Goal: Communication & Community: Answer question/provide support

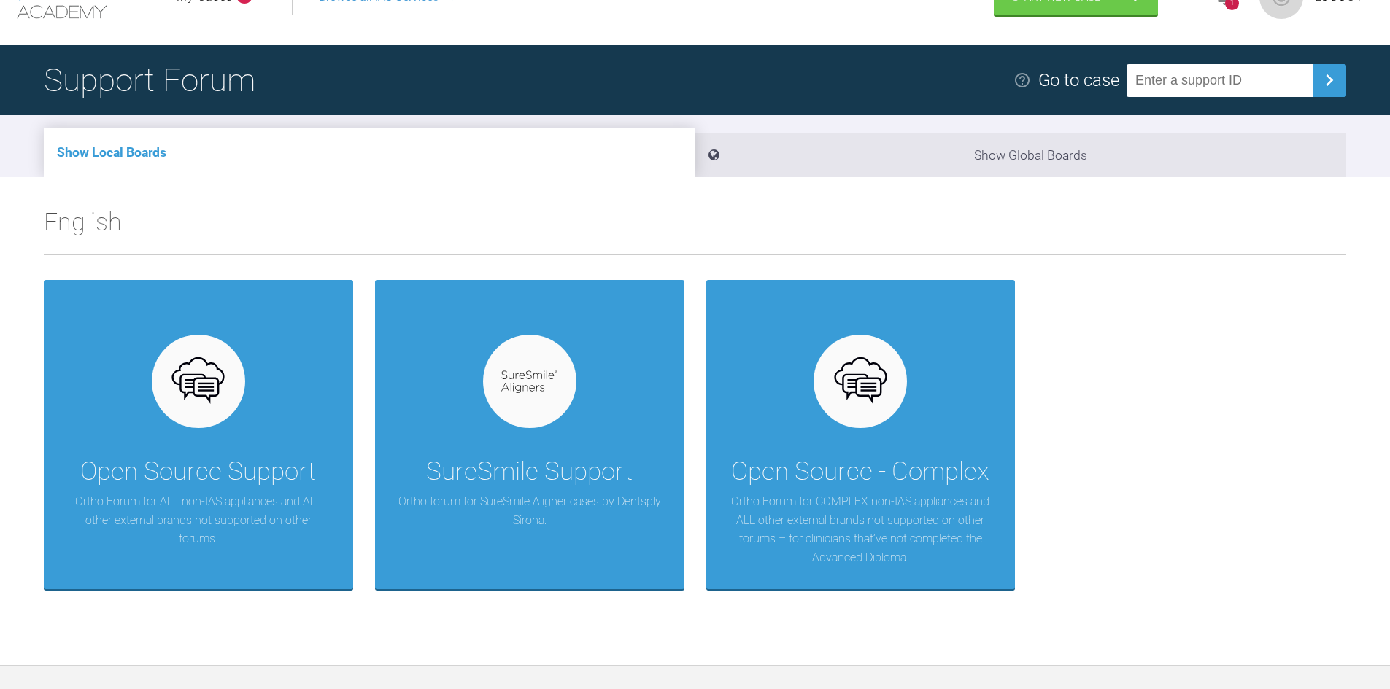
scroll to position [146, 0]
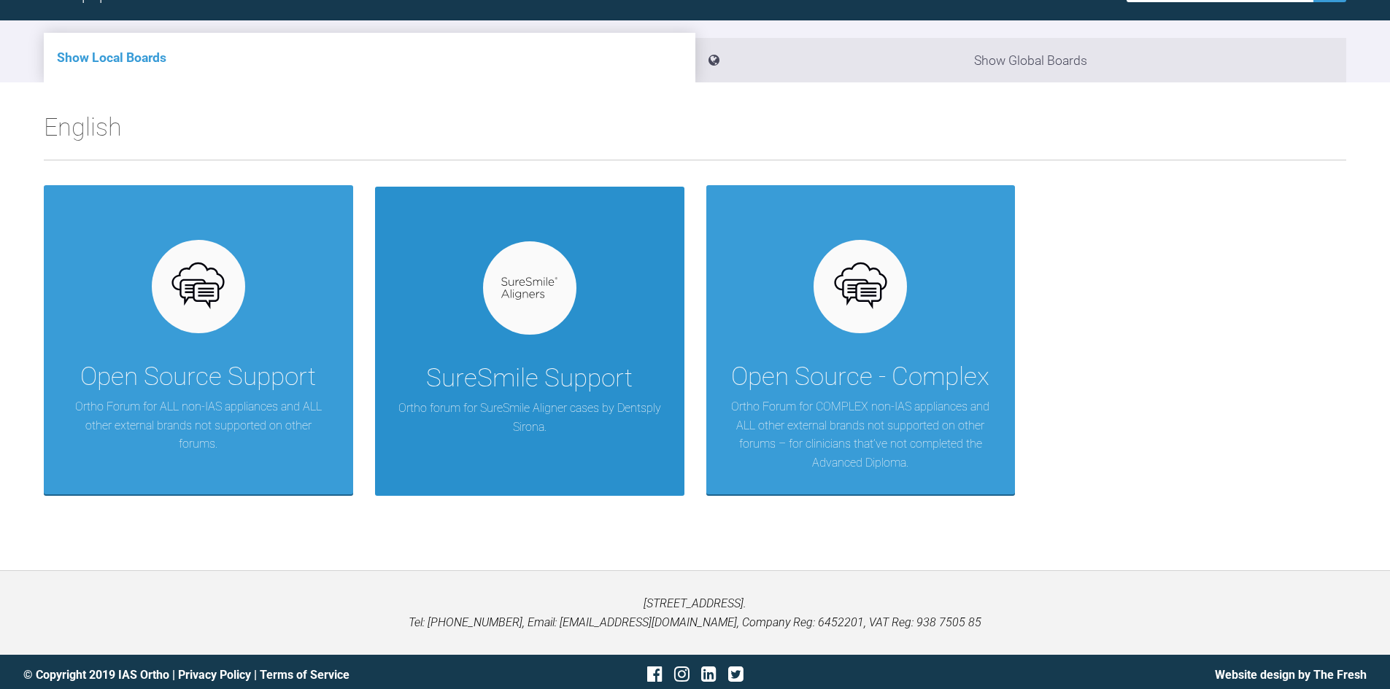
click at [535, 398] on div "SureSmile Support" at bounding box center [529, 378] width 206 height 41
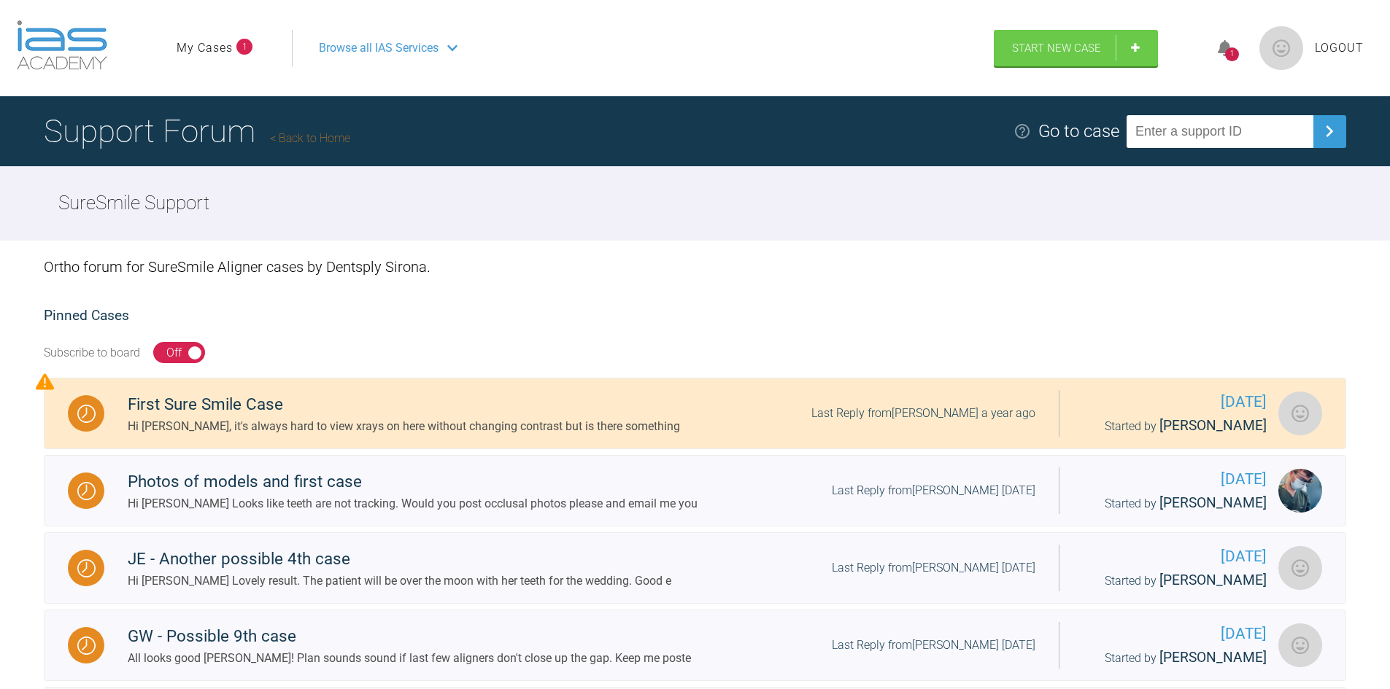
click at [1183, 128] on input "text" at bounding box center [1219, 131] width 187 height 33
click at [230, 53] on link "My Cases" at bounding box center [205, 48] width 56 height 19
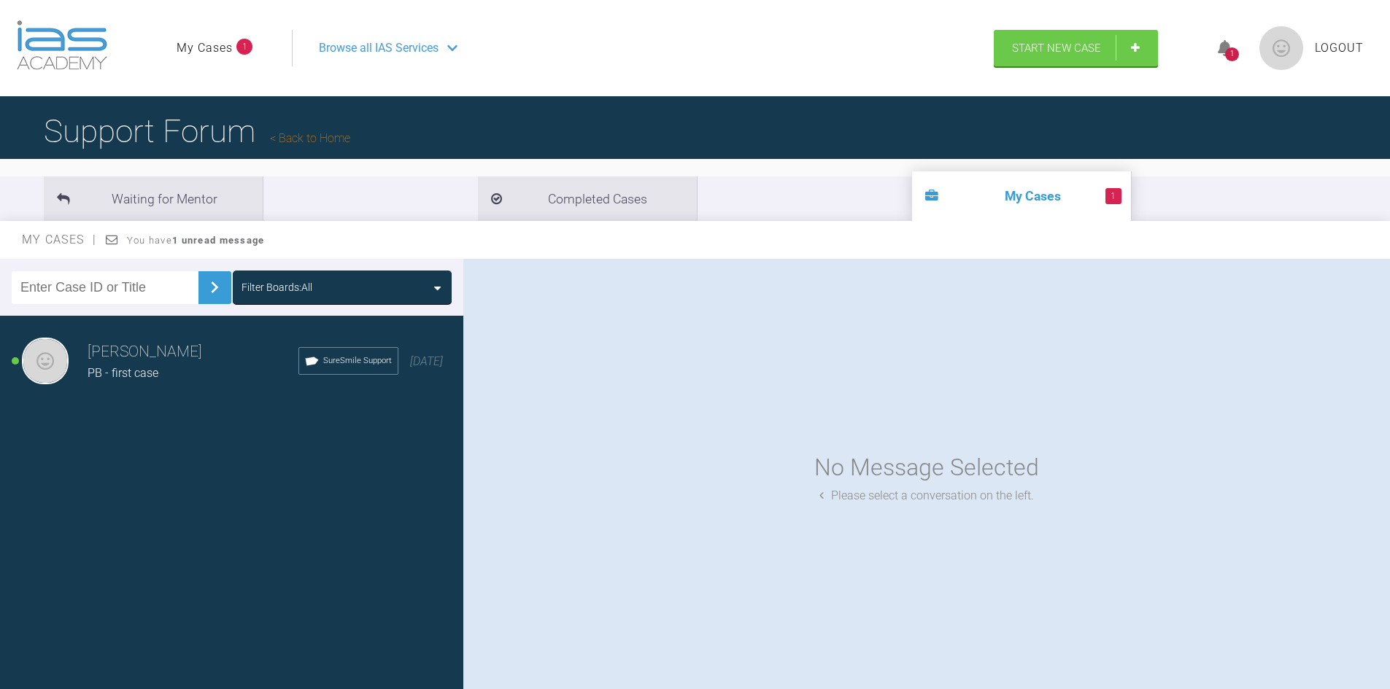
click at [104, 368] on span "PB - first case" at bounding box center [123, 373] width 71 height 14
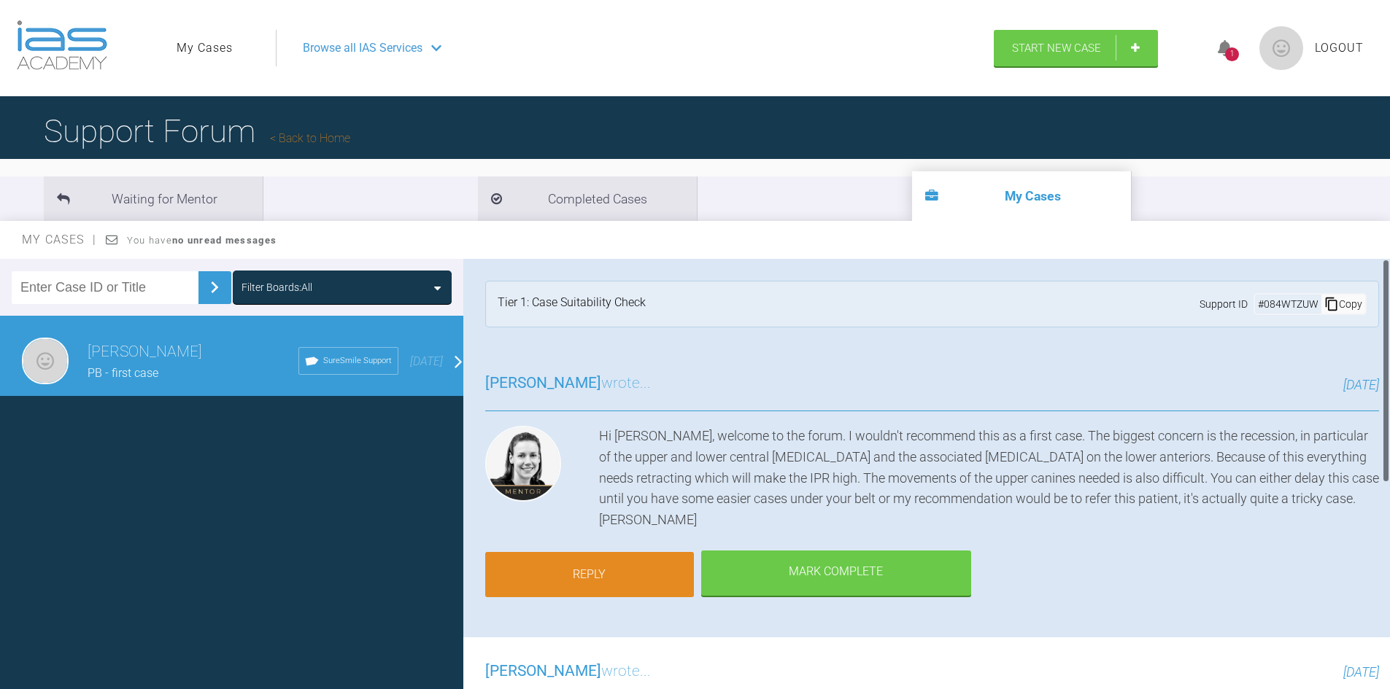
click at [629, 552] on link "Reply" at bounding box center [589, 574] width 209 height 45
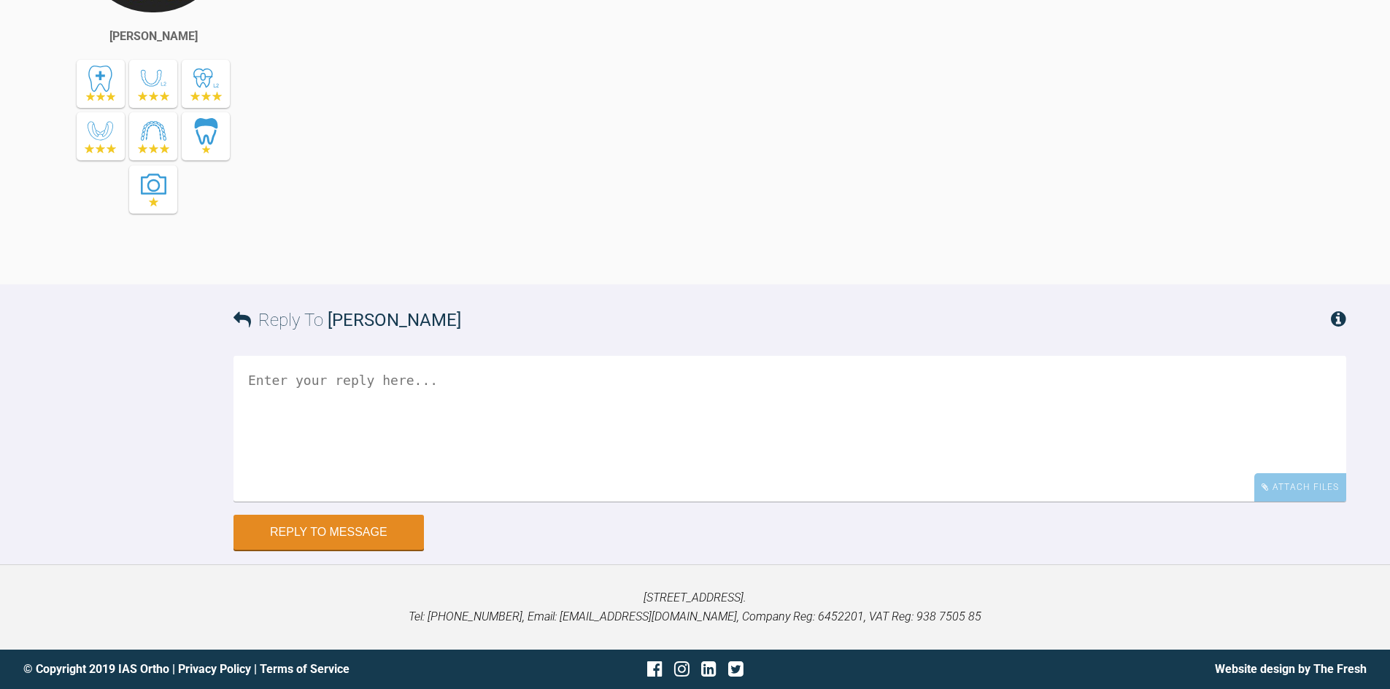
scroll to position [1019, 0]
click at [726, 446] on textarea at bounding box center [789, 429] width 1112 height 146
type textarea "Thank you [PERSON_NAME] for your reply, I am sorry it has taken me so long to g…"
click at [387, 530] on button "Reply to Message" at bounding box center [328, 533] width 190 height 35
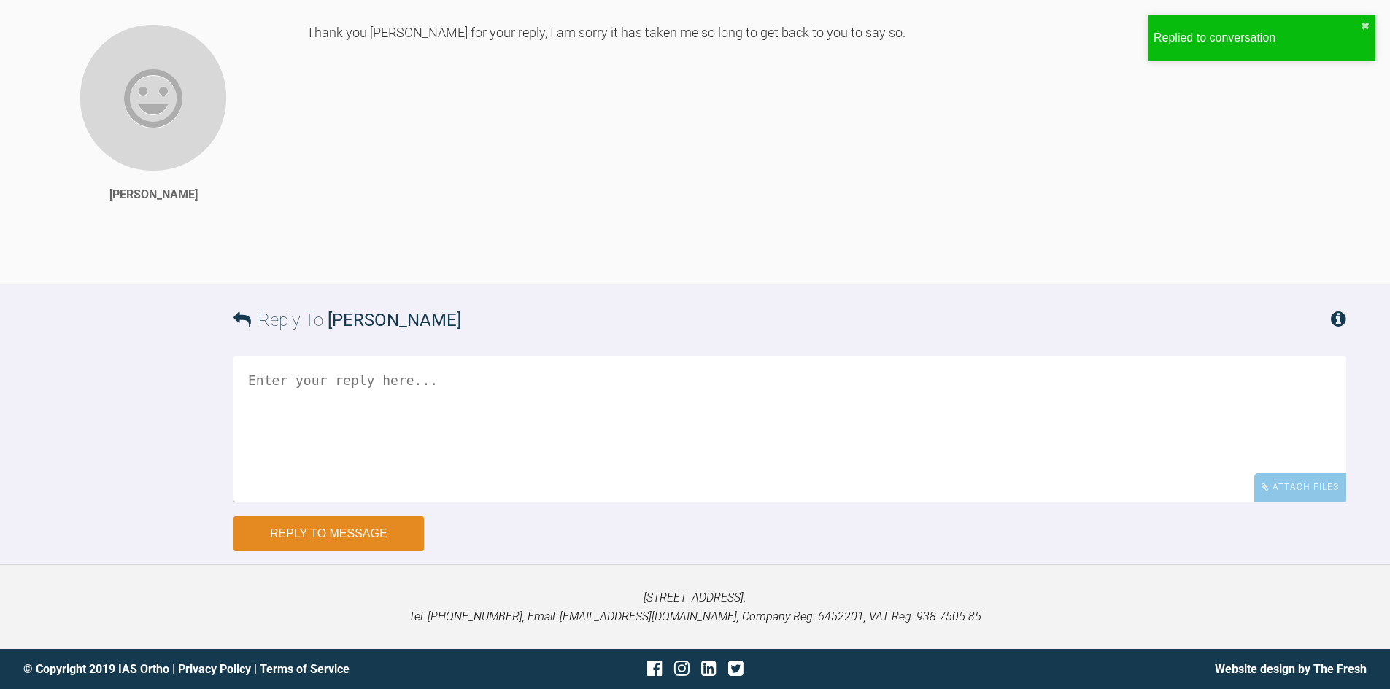
scroll to position [1418, 0]
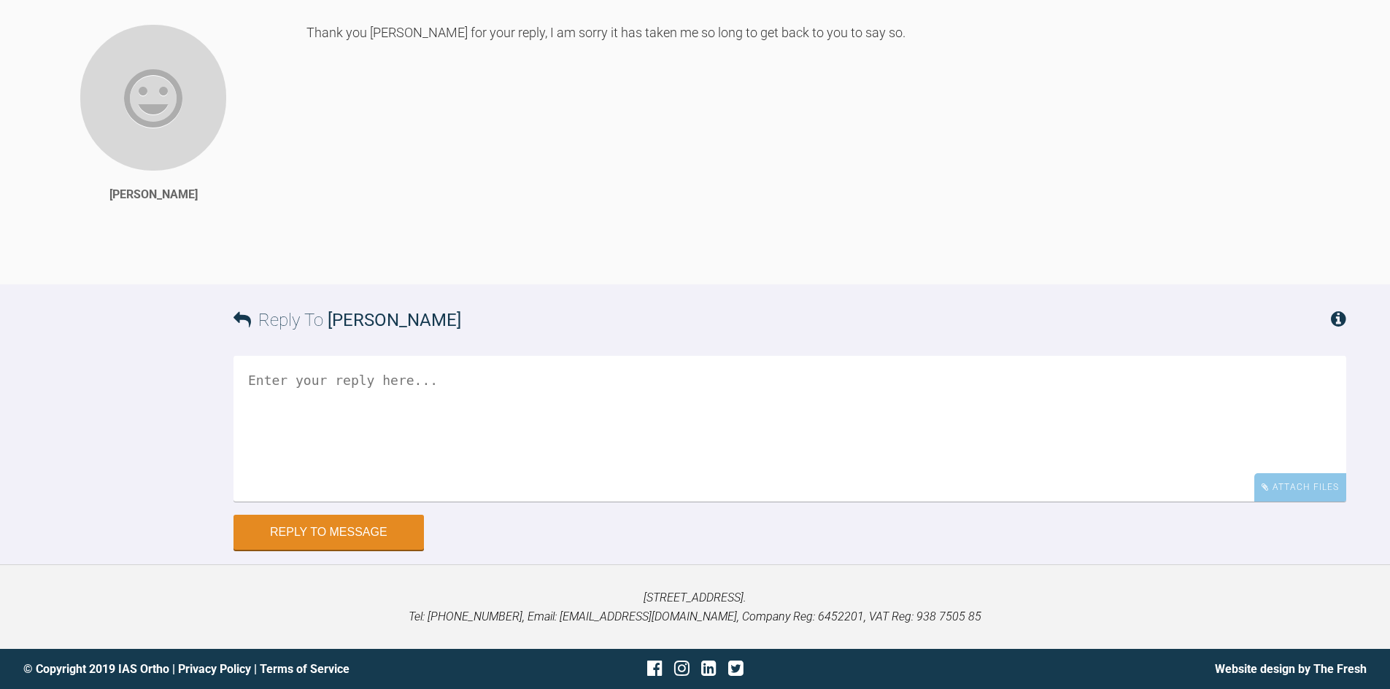
click at [520, 386] on textarea at bounding box center [789, 429] width 1112 height 146
type textarea "EB - potential first case Relapsed orthodontics - main concern position of U2-2"
click at [1276, 460] on textarea "EB - potential first case Relapsed orthodontics - main concern position of U2-2" at bounding box center [789, 429] width 1112 height 146
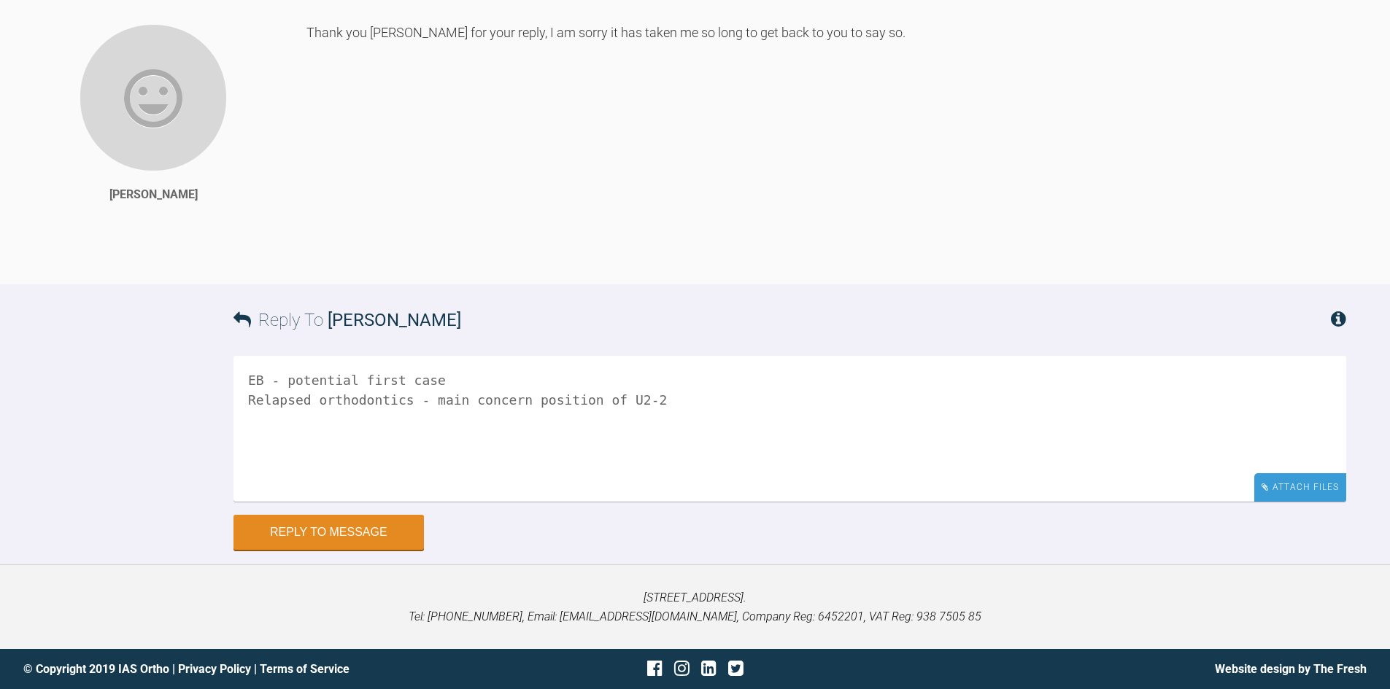
click at [1287, 488] on div "Attach Files" at bounding box center [1300, 487] width 92 height 28
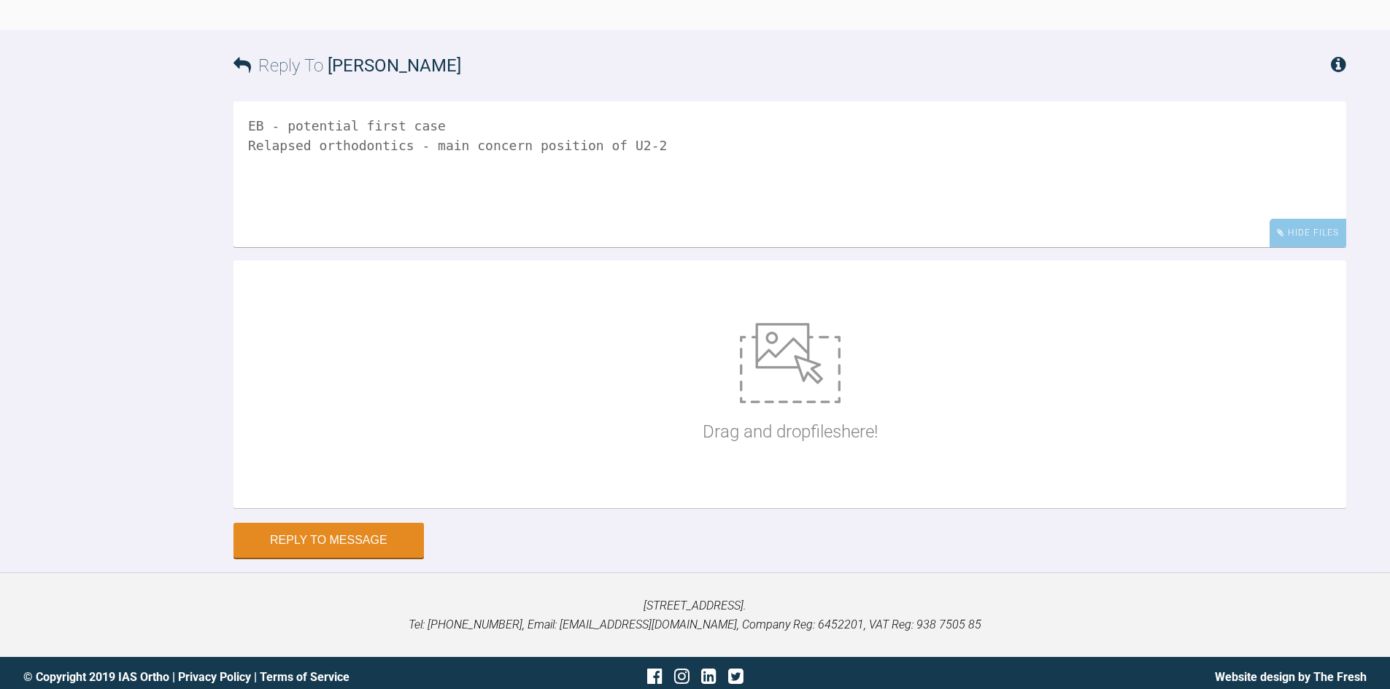
scroll to position [1681, 0]
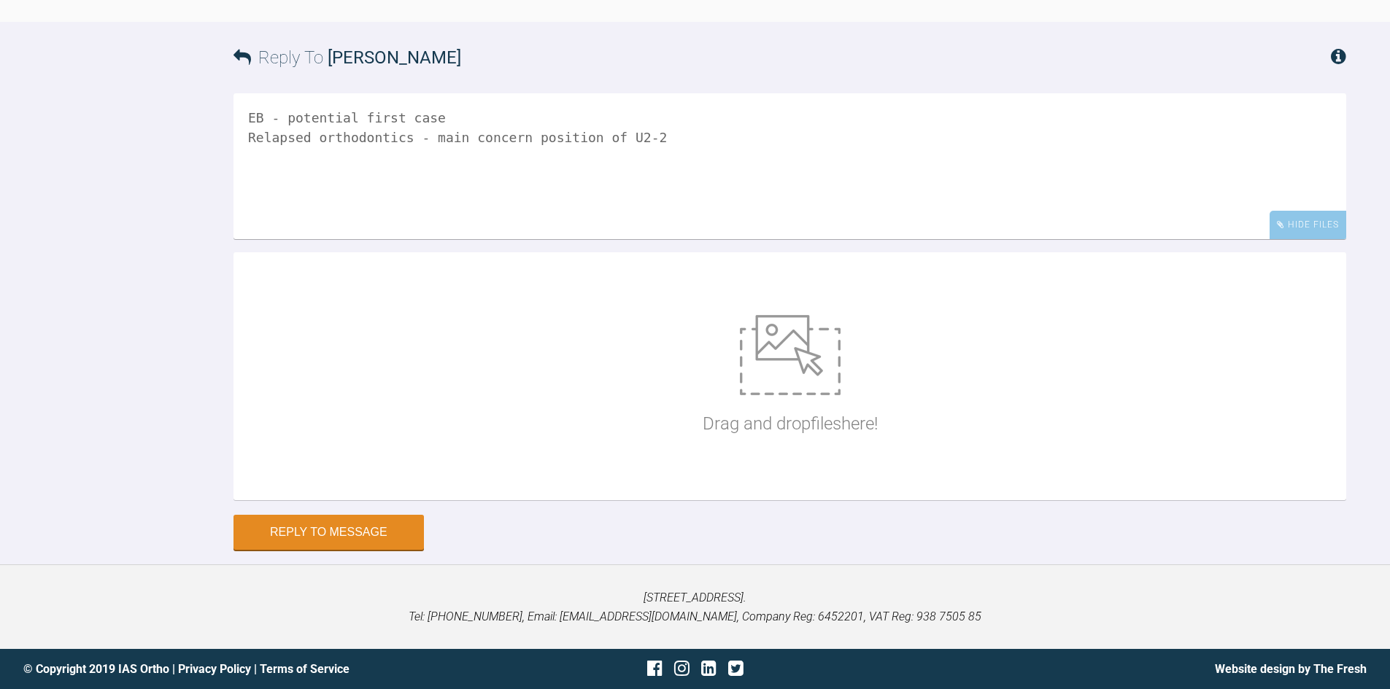
click at [741, 357] on img at bounding box center [790, 355] width 101 height 80
type input "C:\fakepath\_MG_2512.JPG"
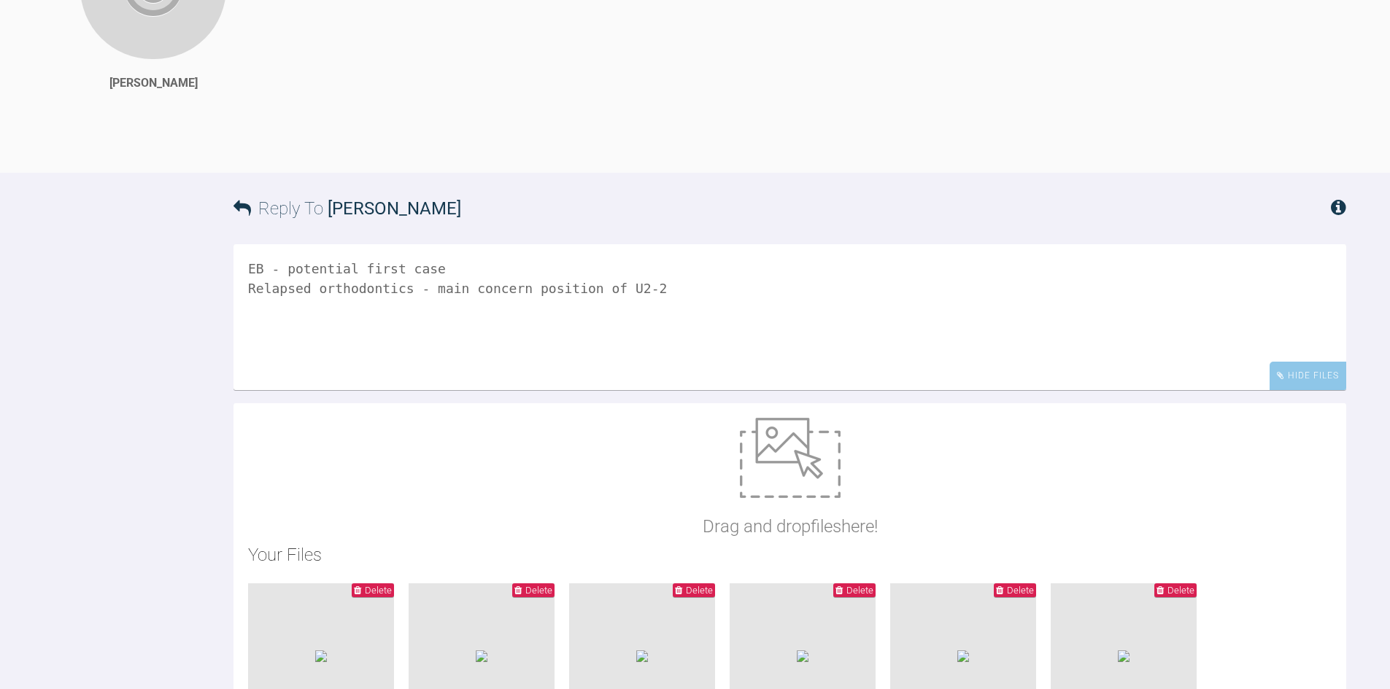
scroll to position [1389, 0]
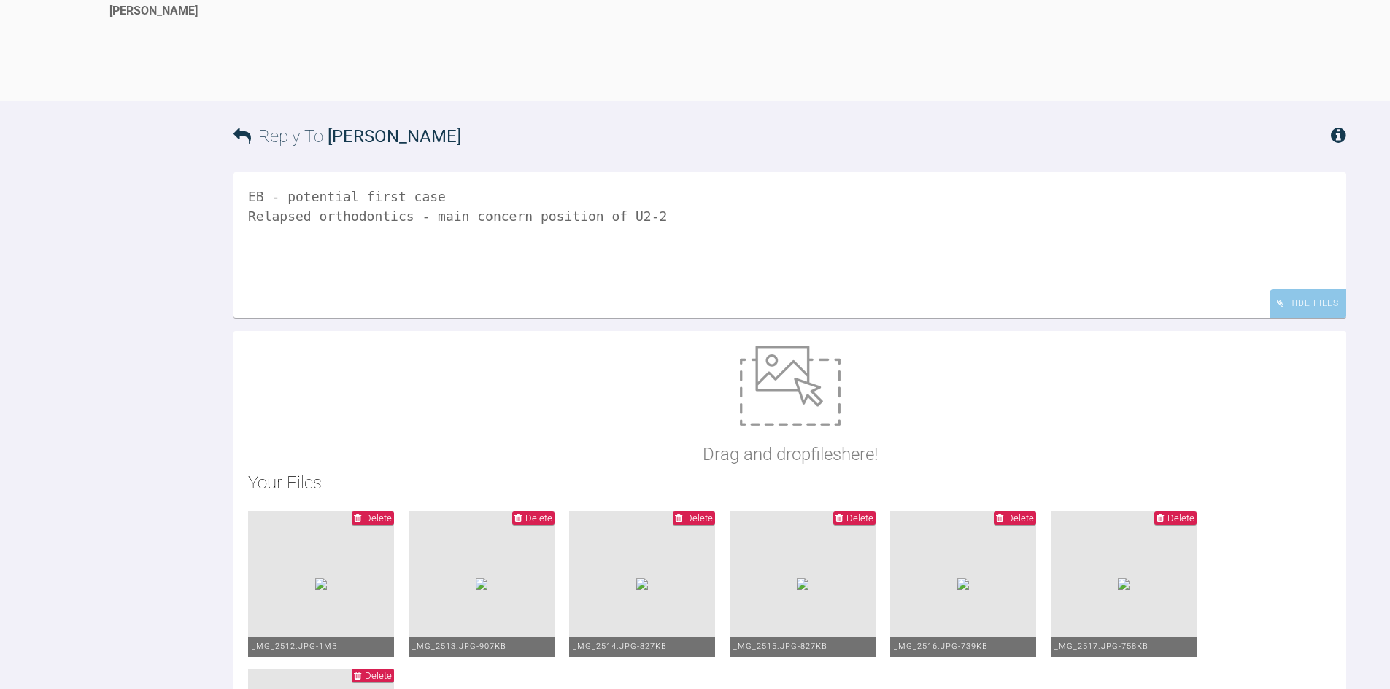
click at [722, 318] on textarea "EB - potential first case Relapsed orthodontics - main concern position of U2-2" at bounding box center [789, 245] width 1112 height 146
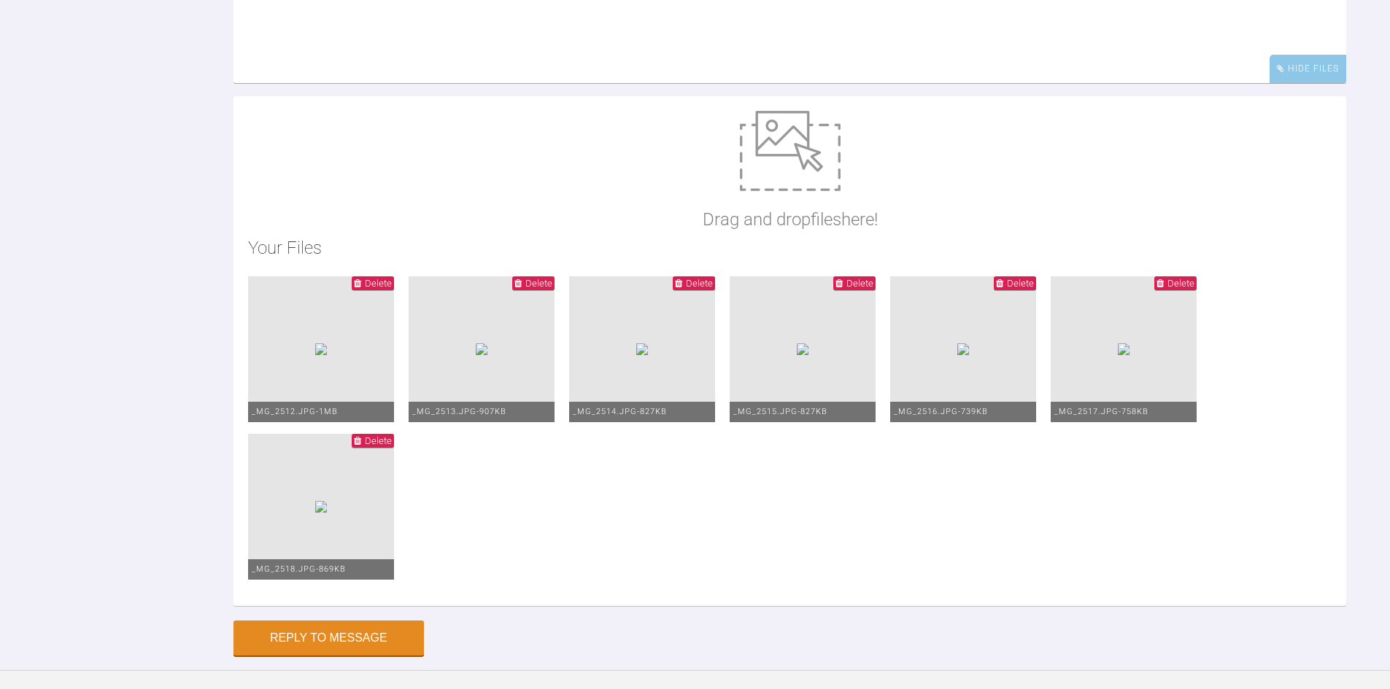
scroll to position [1754, 0]
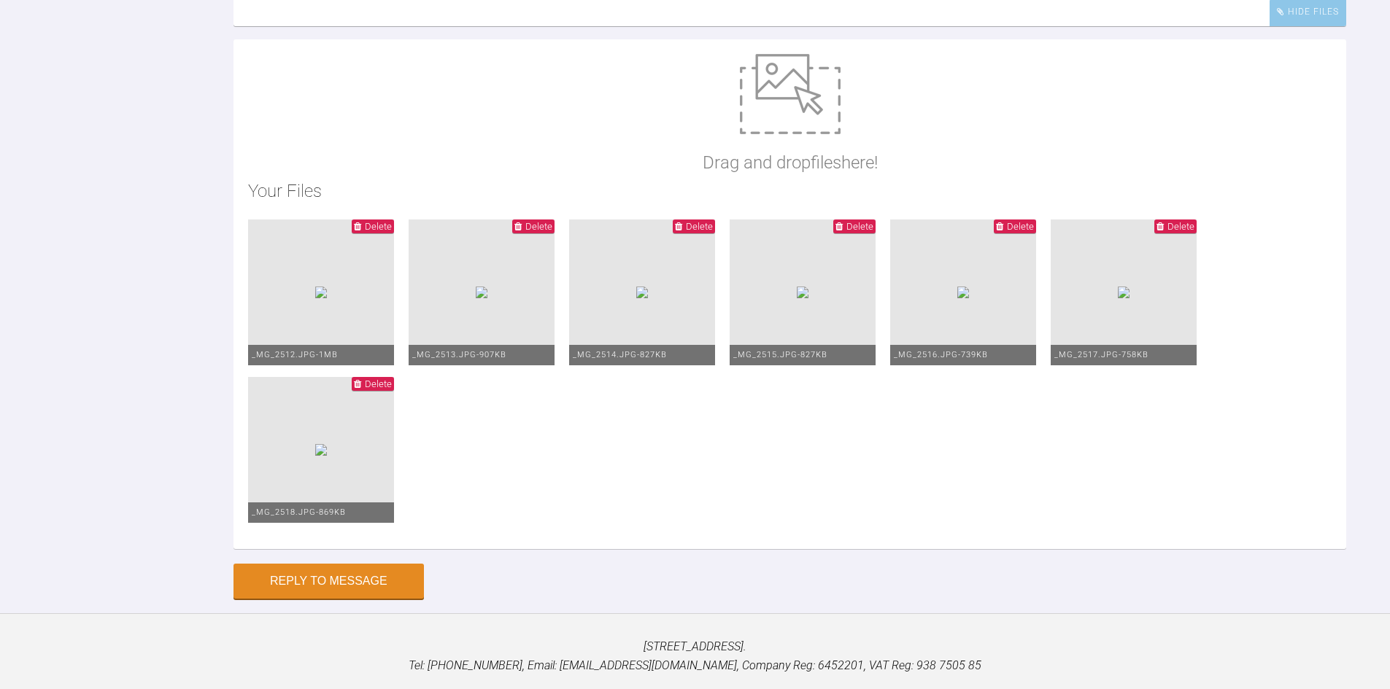
drag, startPoint x: 670, startPoint y: 65, endPoint x: 509, endPoint y: 58, distance: 160.6
type textarea "EB - potential first case Relapsed orthodontics - main concern is the proclinat…"
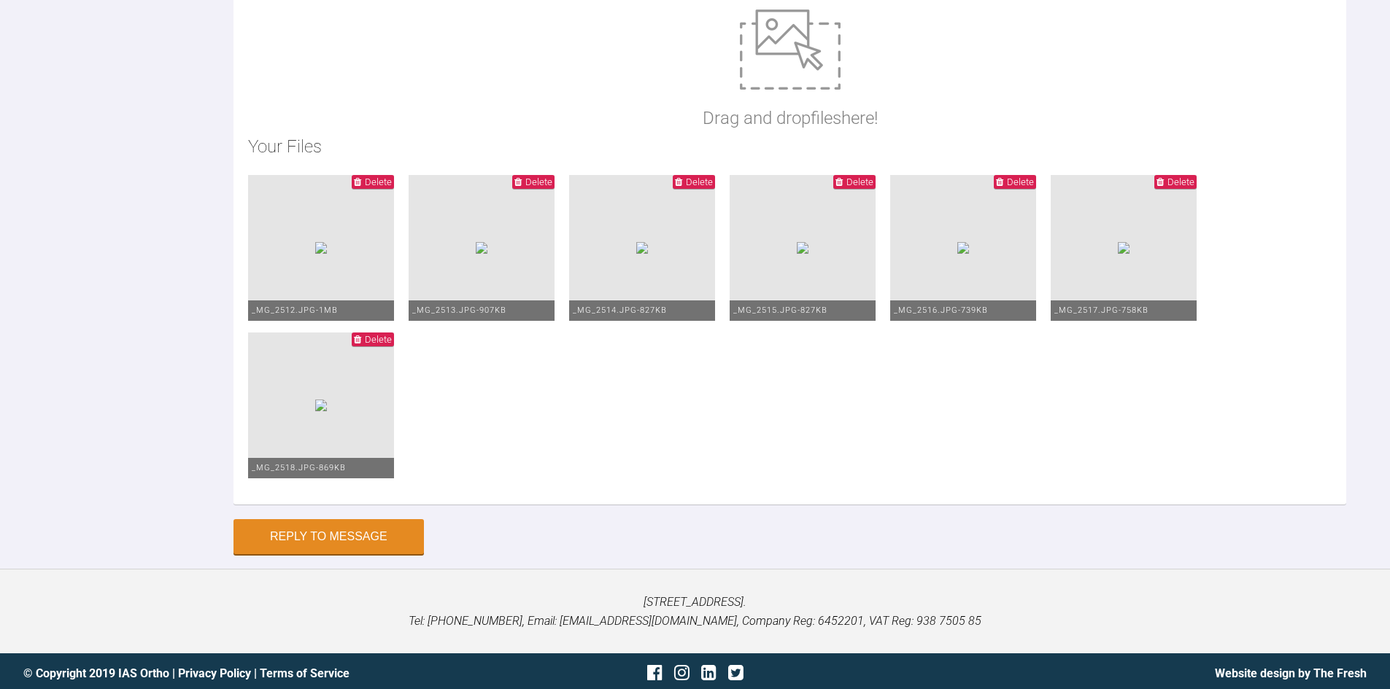
scroll to position [1608, 0]
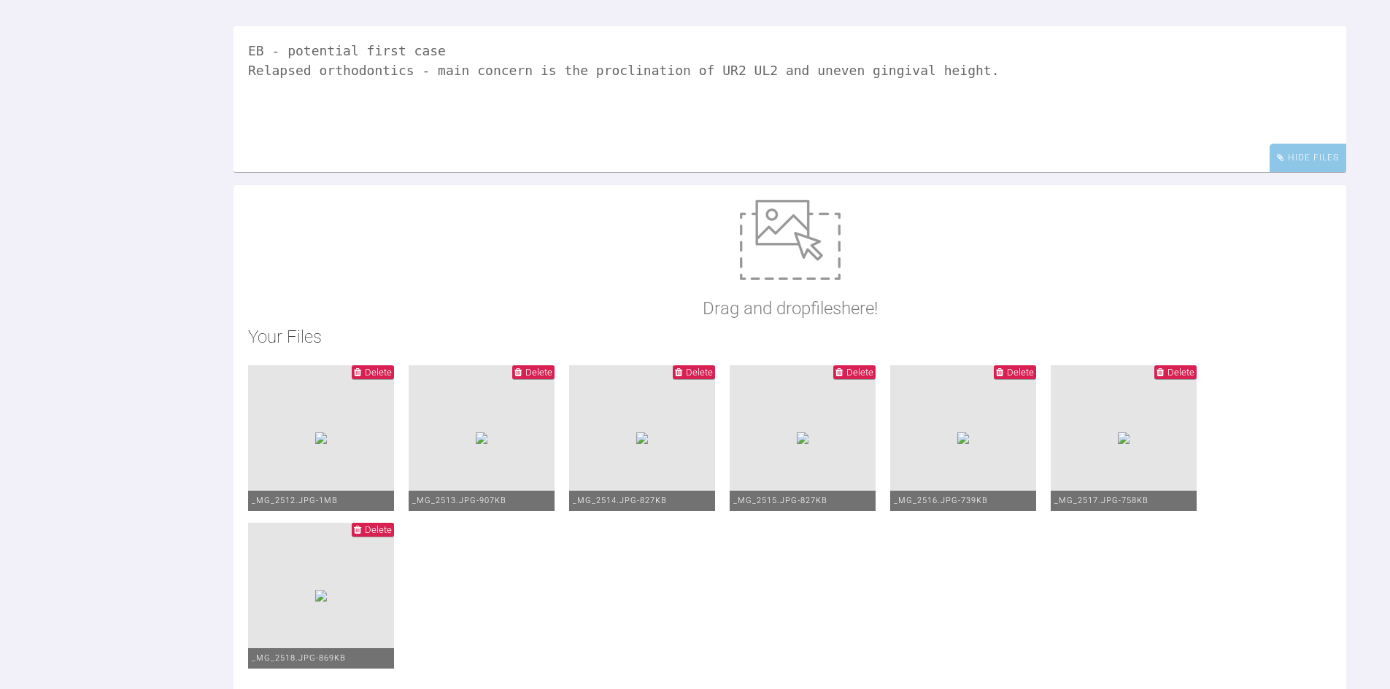
click at [1029, 172] on textarea "EB - potential first case Relapsed orthodontics - main concern is the proclinat…" at bounding box center [789, 99] width 1112 height 146
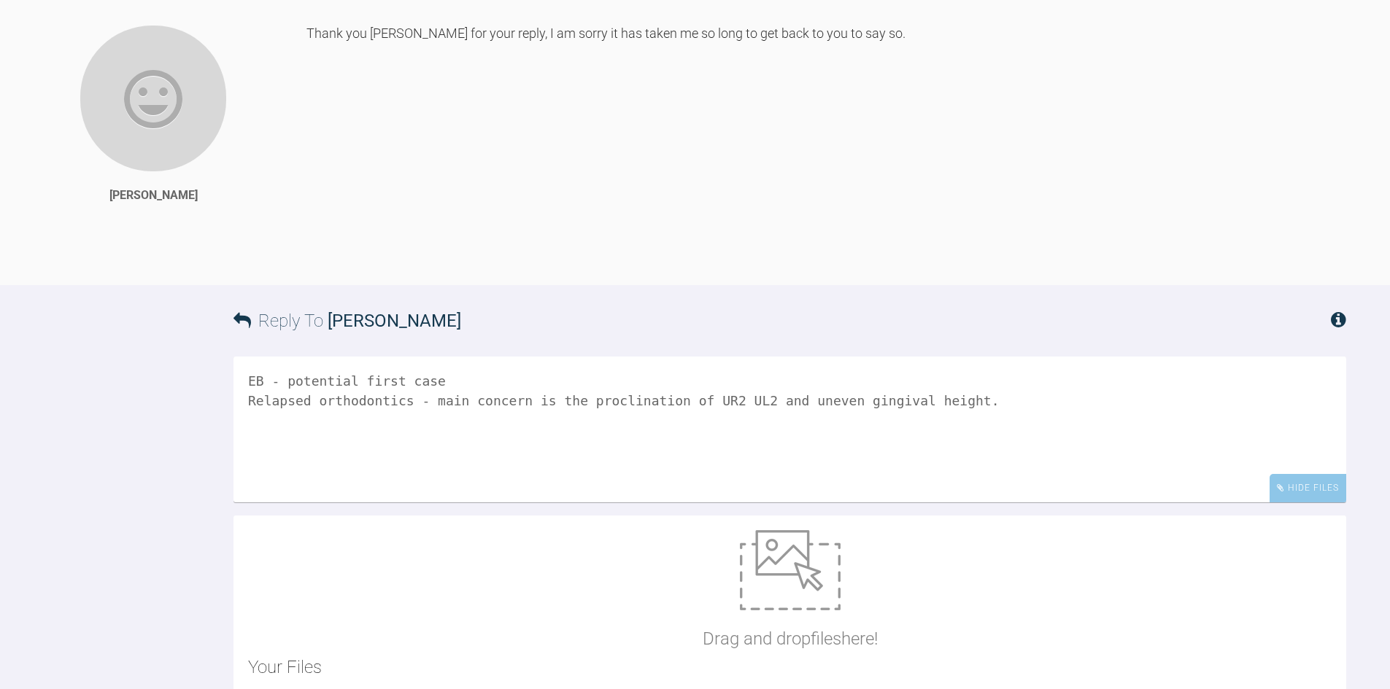
scroll to position [1535, 0]
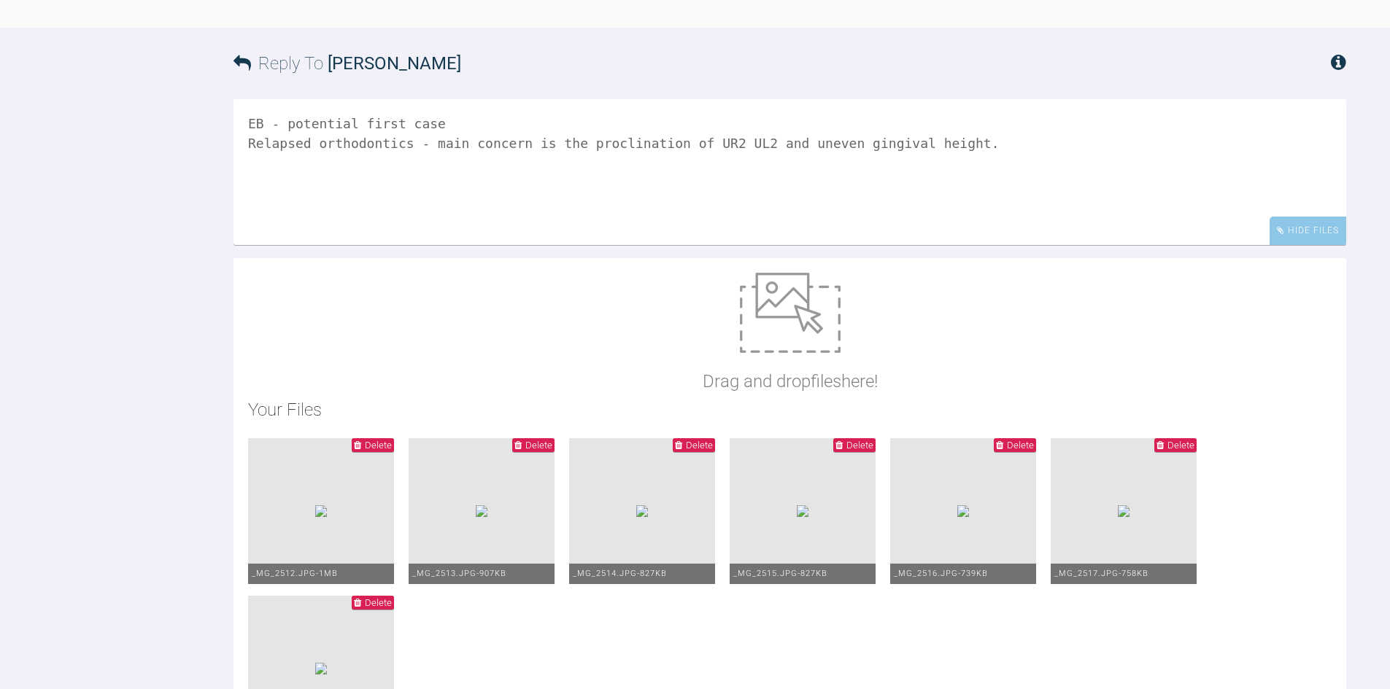
click at [282, 99] on div "Reply To [PERSON_NAME]" at bounding box center [789, 63] width 1112 height 71
click at [228, 199] on div "Reply To [PERSON_NAME] - potential first case Relapsed orthodontics - main conc…" at bounding box center [695, 423] width 1390 height 790
drag, startPoint x: 1031, startPoint y: 295, endPoint x: 126, endPoint y: 248, distance: 906.5
click at [126, 248] on div "Reply To [PERSON_NAME] - potential first case Relapsed orthodontics - main conc…" at bounding box center [695, 423] width 1390 height 790
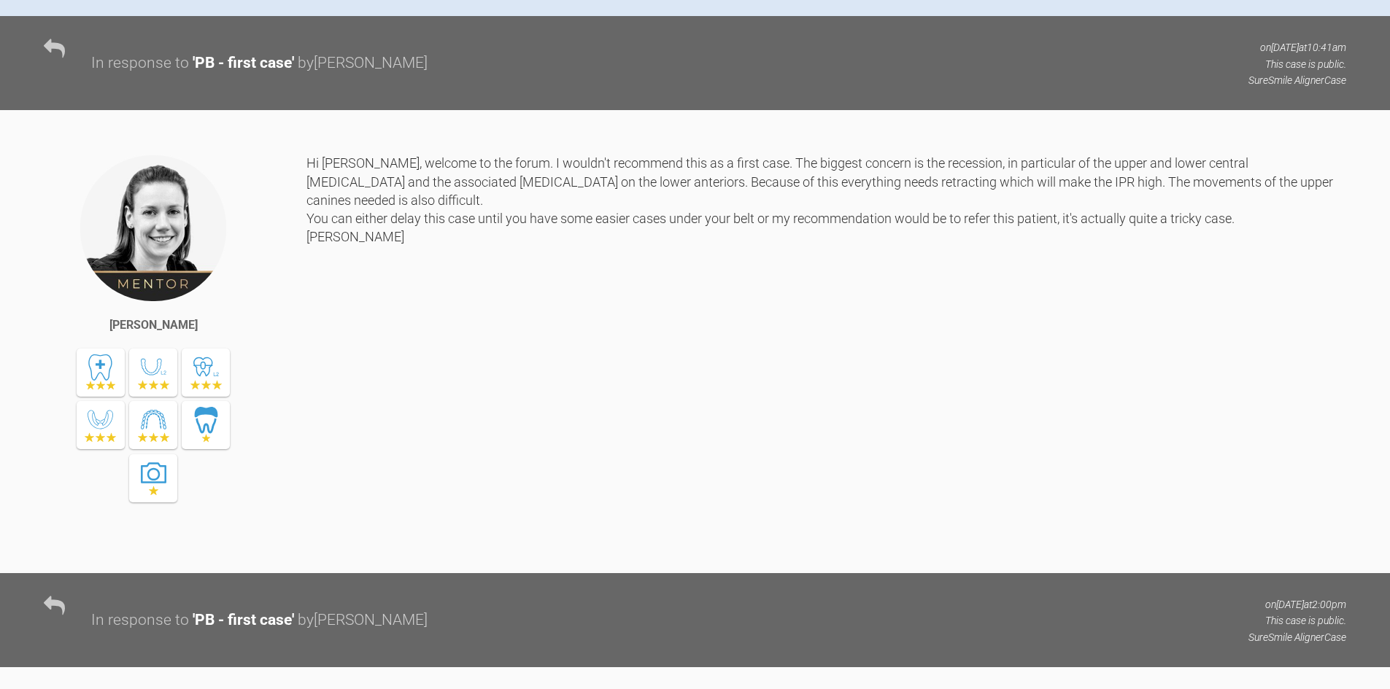
scroll to position [586, 0]
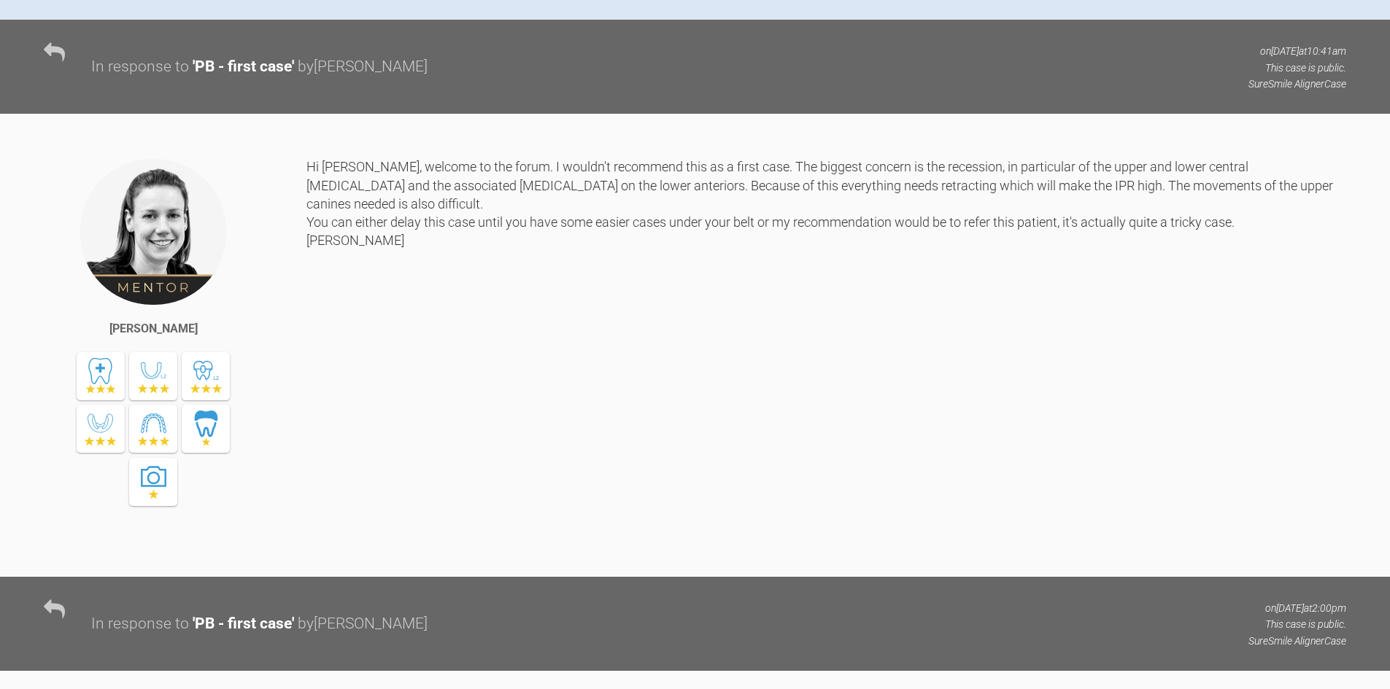
click at [55, 63] on icon at bounding box center [54, 52] width 21 height 21
drag, startPoint x: 819, startPoint y: 365, endPoint x: 593, endPoint y: 303, distance: 234.3
click at [816, 365] on div "Hi [PERSON_NAME], welcome to the forum. I wouldn't recommend this as a first ca…" at bounding box center [825, 357] width 1039 height 398
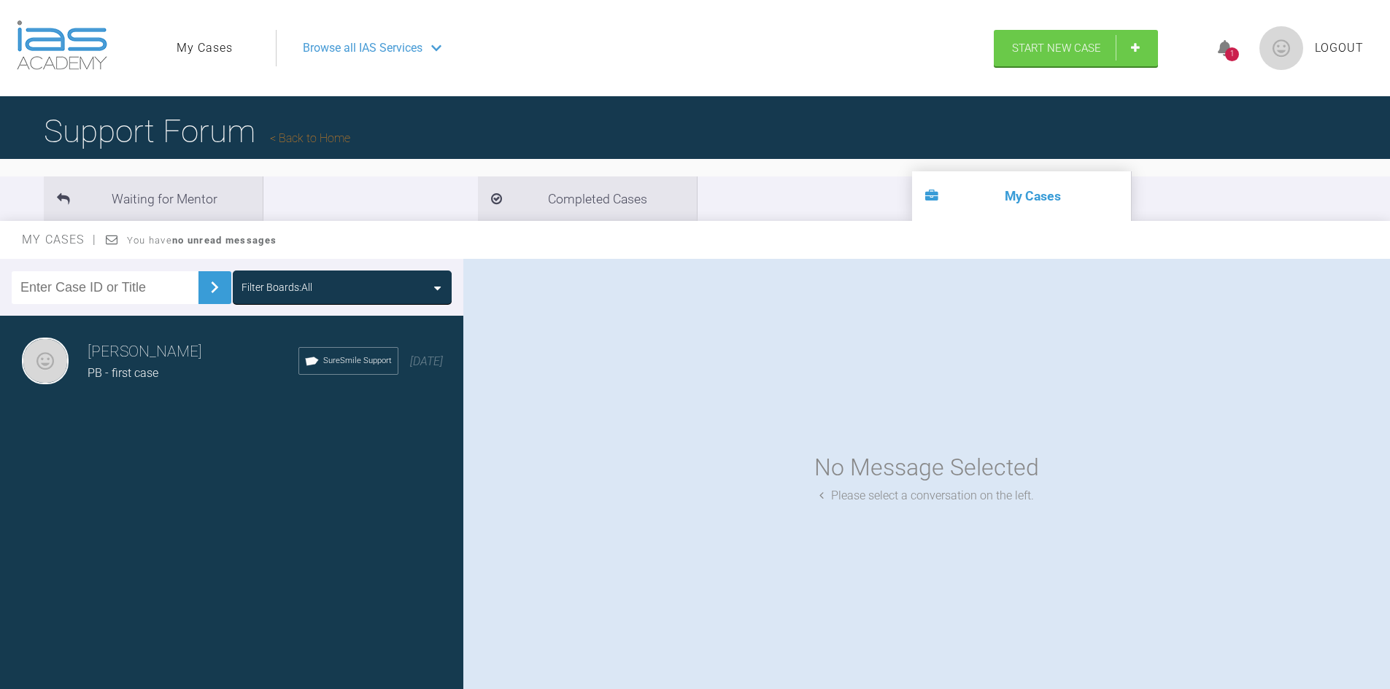
click at [150, 355] on h3 "[PERSON_NAME]" at bounding box center [193, 352] width 211 height 25
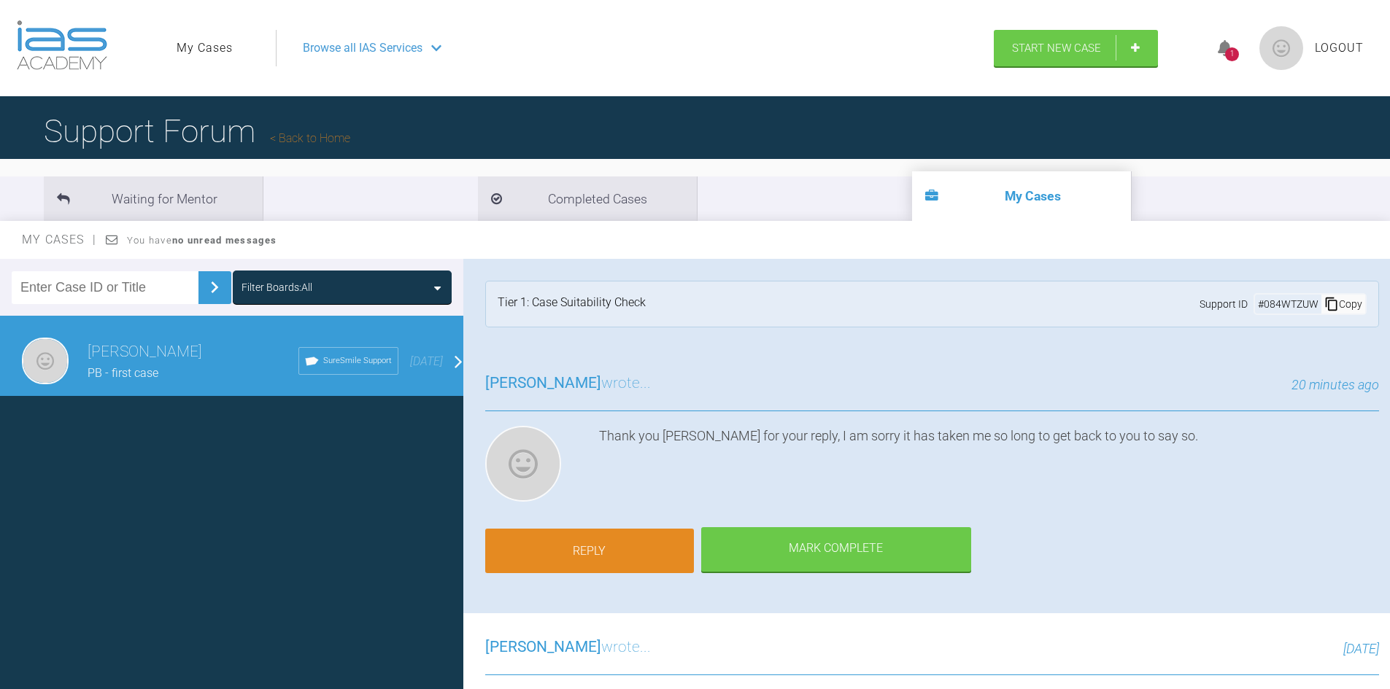
click at [603, 538] on link "Reply" at bounding box center [589, 551] width 209 height 45
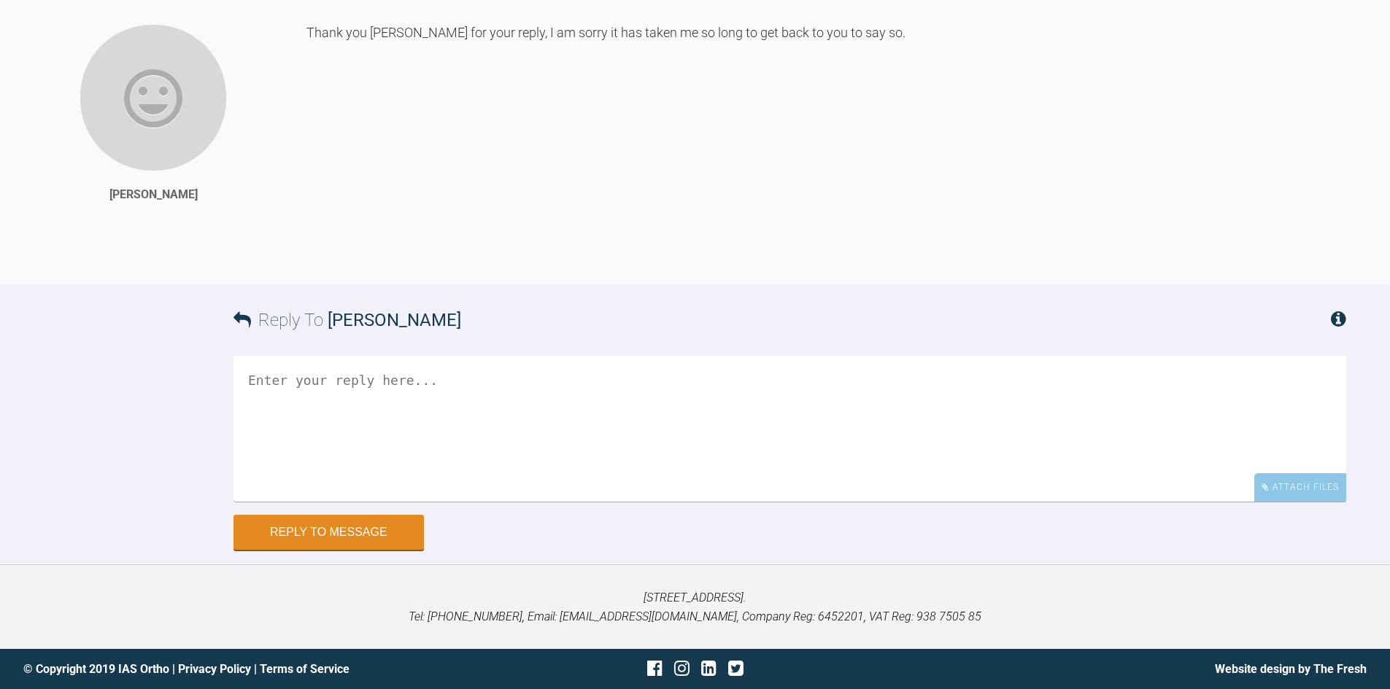
scroll to position [1418, 0]
click at [552, 422] on textarea at bounding box center [789, 429] width 1112 height 146
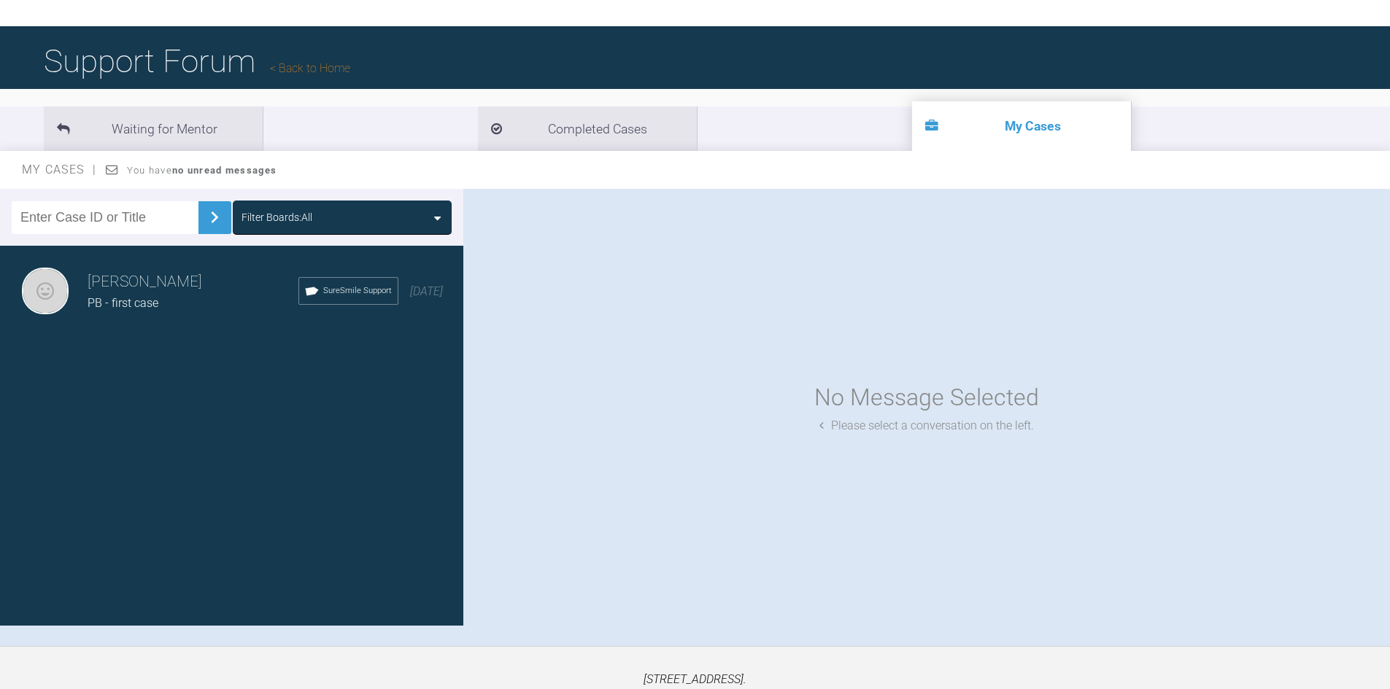
scroll to position [152, 0]
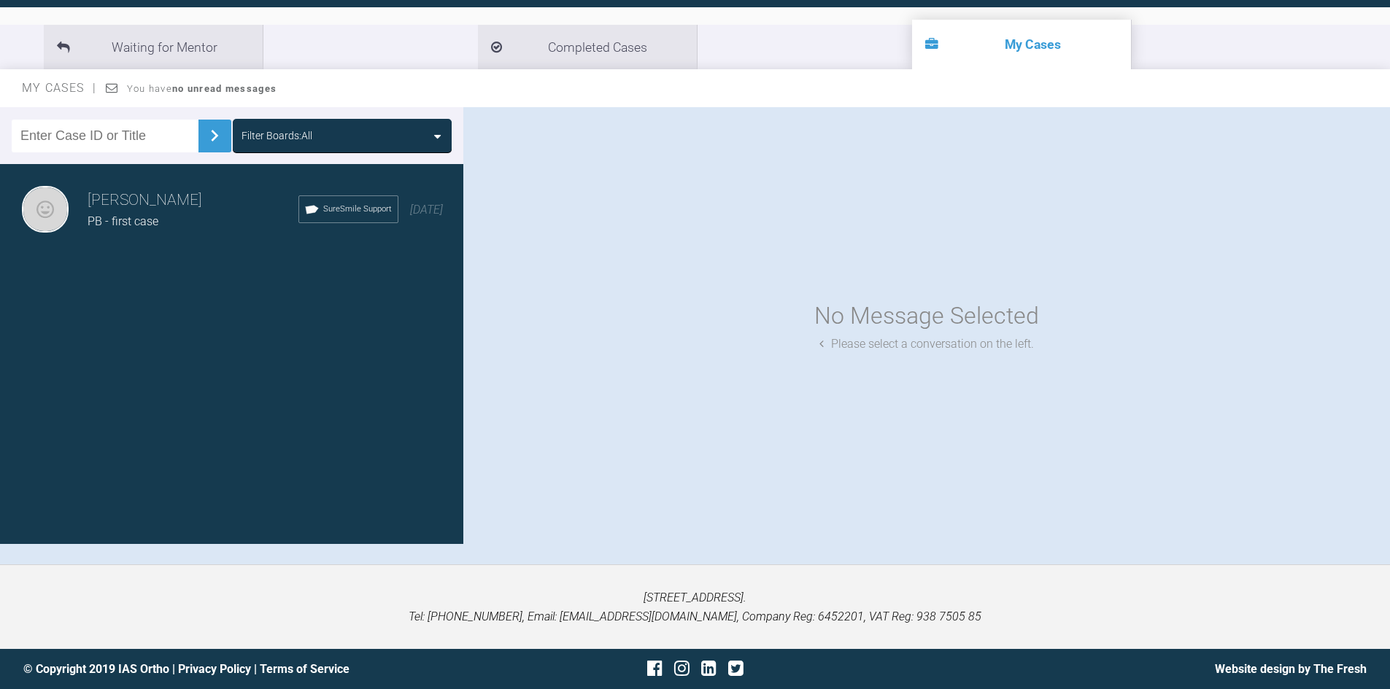
click at [171, 206] on h3 "[PERSON_NAME]" at bounding box center [193, 200] width 211 height 25
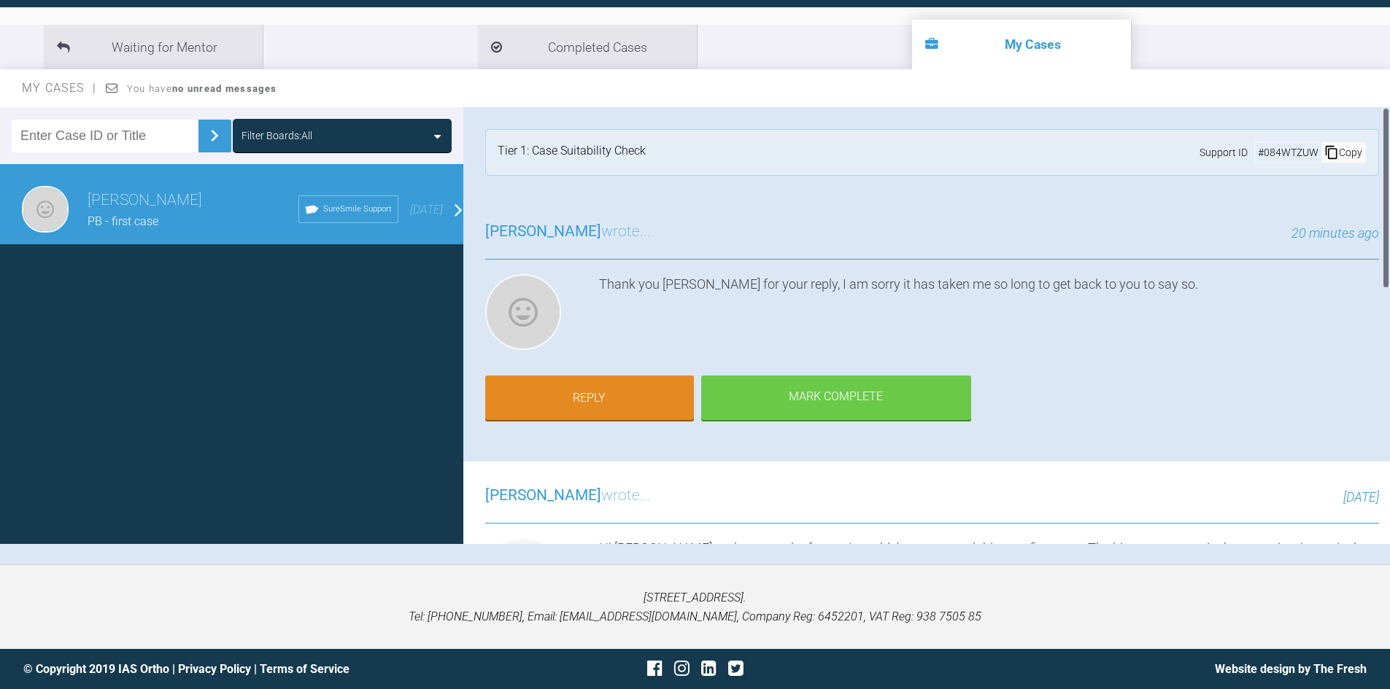
click at [709, 273] on div "[PERSON_NAME] wrote... 20 minutes ago Thank you [PERSON_NAME] for your reply, I…" at bounding box center [931, 330] width 937 height 264
click at [548, 493] on span "[PERSON_NAME]" at bounding box center [543, 496] width 116 height 18
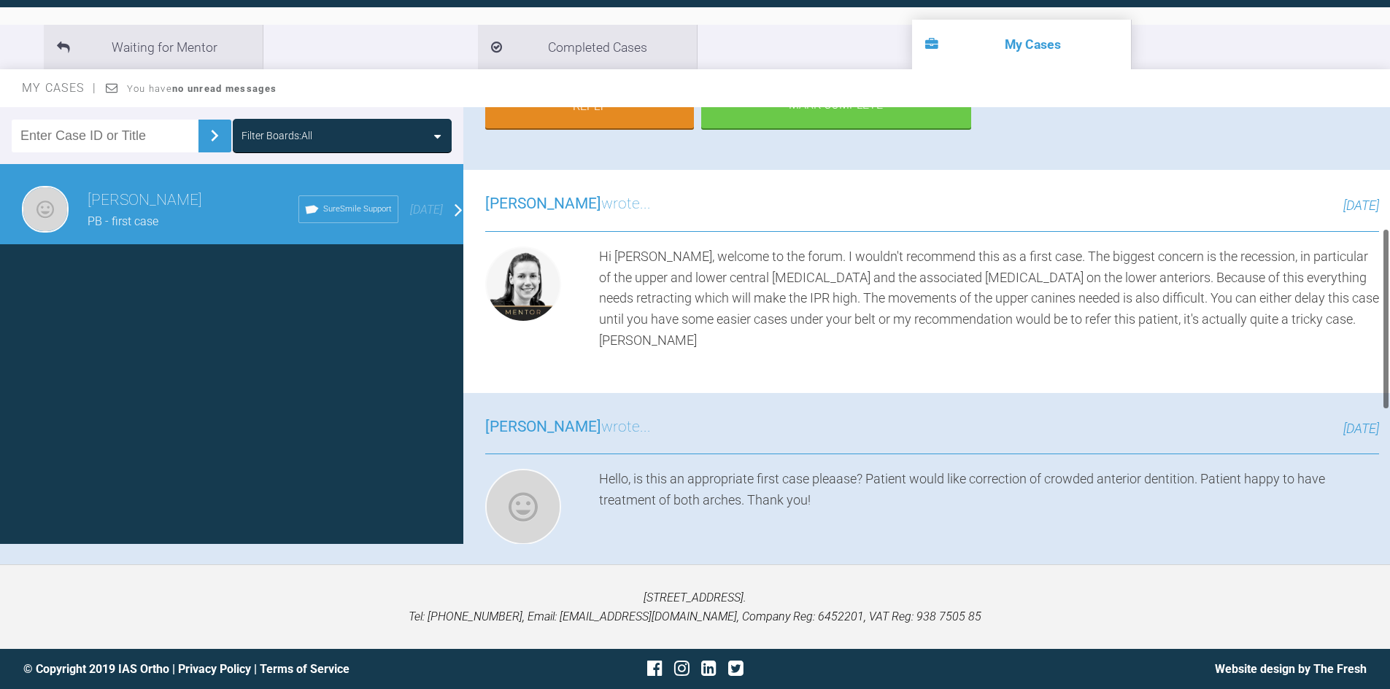
click at [557, 258] on div at bounding box center [532, 299] width 95 height 105
click at [530, 218] on div "[PERSON_NAME] wrote... [DATE]" at bounding box center [932, 212] width 894 height 40
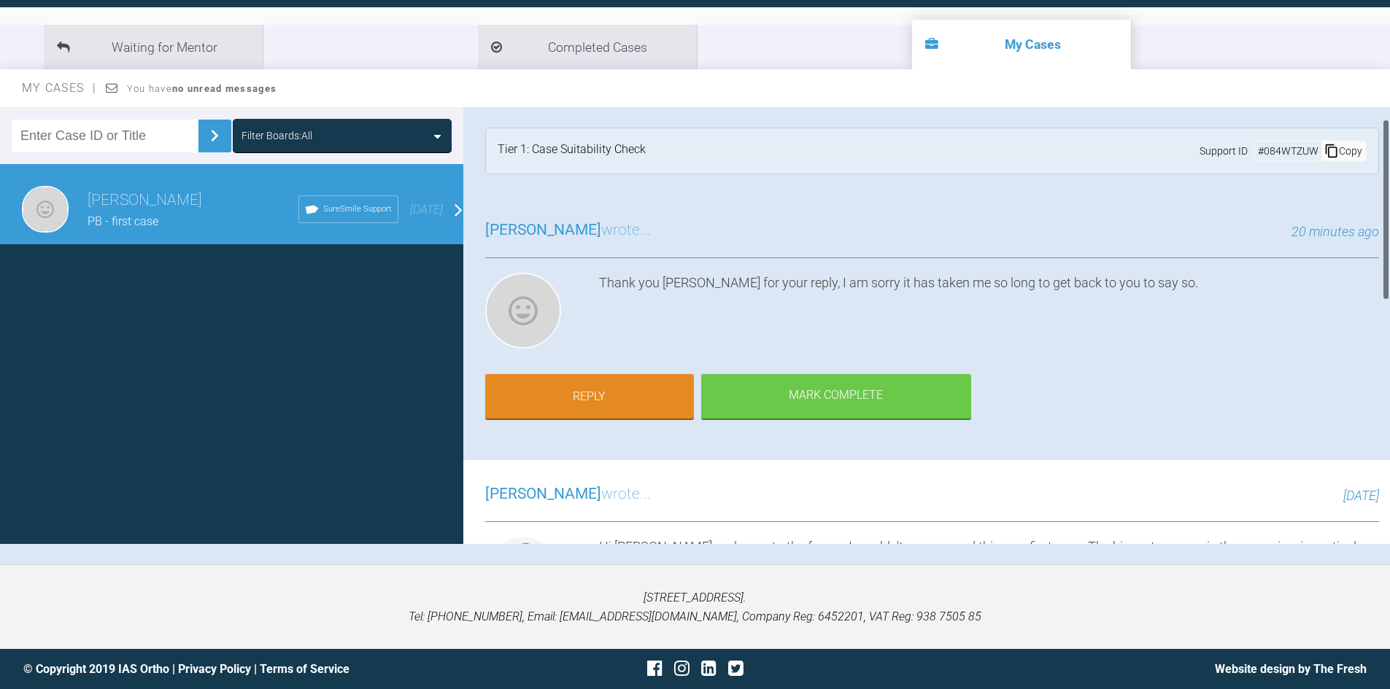
scroll to position [0, 0]
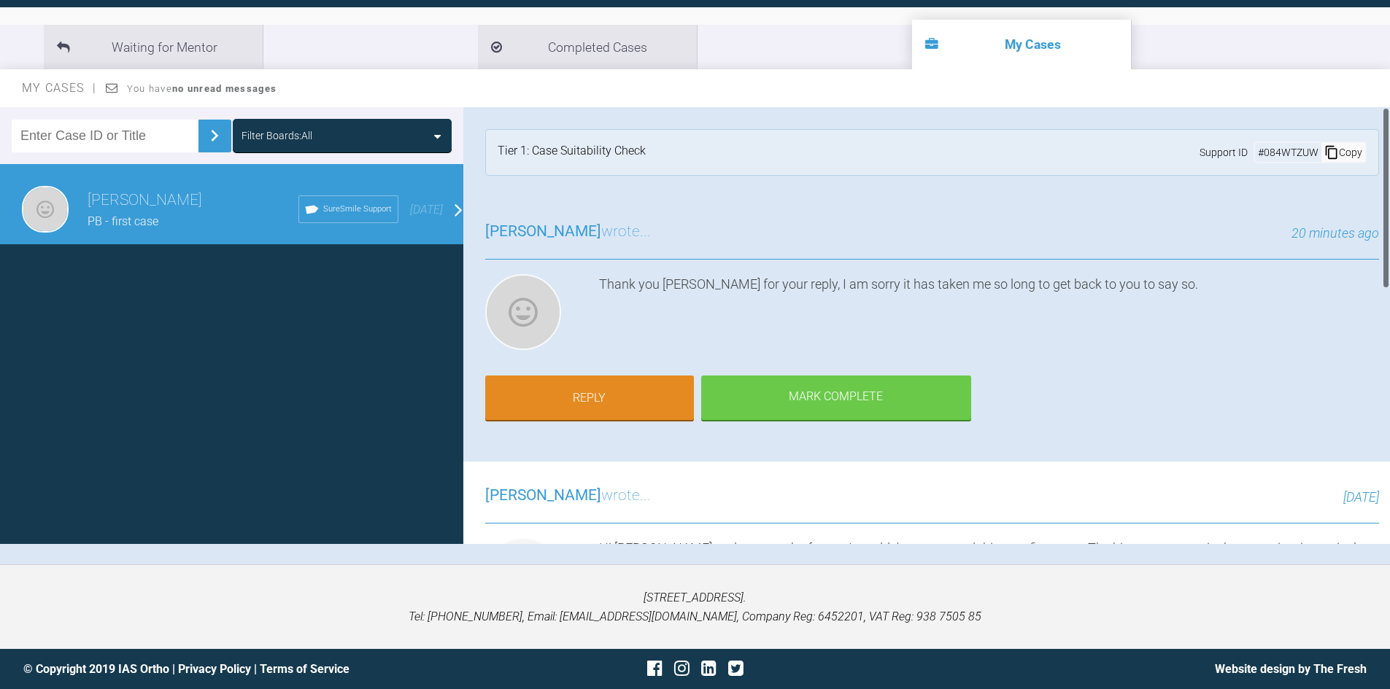
click at [731, 257] on div "[PERSON_NAME] wrote... 20 minutes ago" at bounding box center [932, 240] width 894 height 40
drag, startPoint x: 759, startPoint y: 136, endPoint x: 968, endPoint y: 131, distance: 209.4
click at [759, 136] on div "Tier 1: Case Suitability Check Support ID # 084WTZUW Copy" at bounding box center [932, 152] width 894 height 47
click at [722, 276] on div "Thank you [PERSON_NAME] for your reply, I am sorry it has taken me so long to g…" at bounding box center [989, 315] width 780 height 82
click at [214, 53] on li "Waiting for Mentor" at bounding box center [153, 47] width 219 height 44
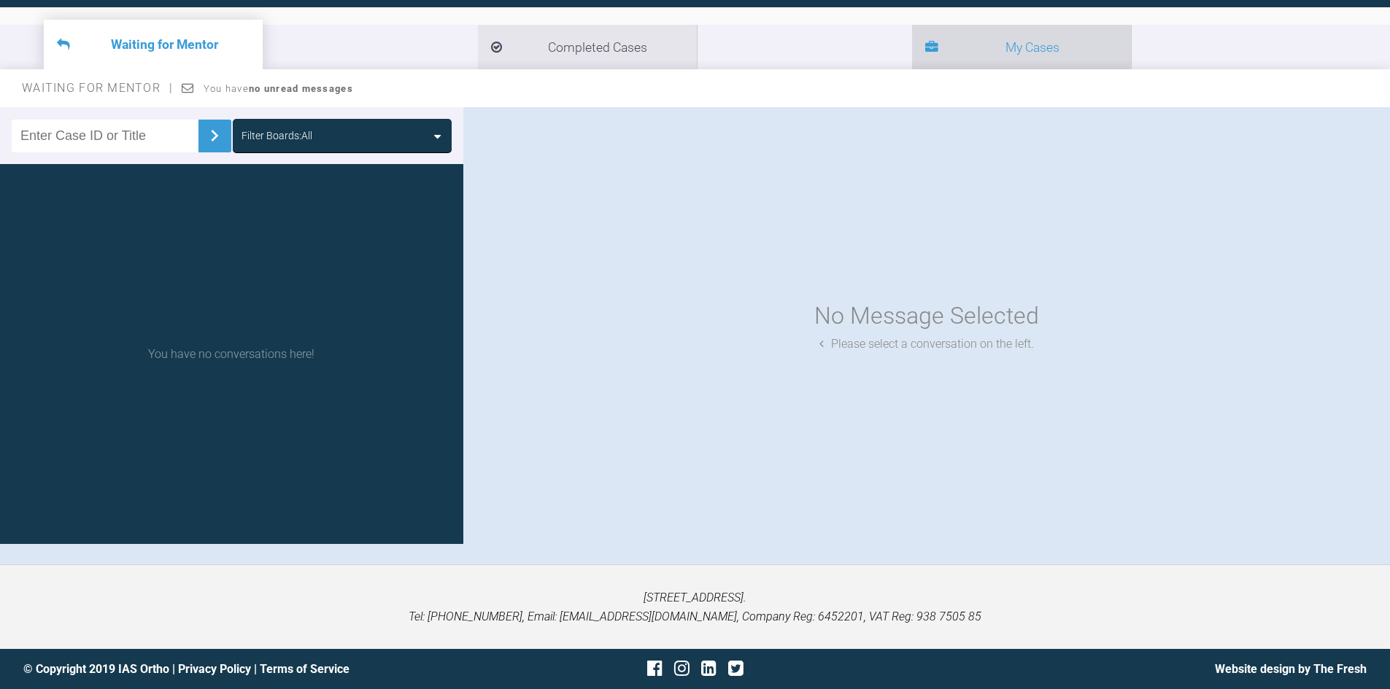
drag, startPoint x: 583, startPoint y: 49, endPoint x: 578, endPoint y: 42, distance: 7.9
click at [912, 48] on li "My Cases" at bounding box center [1021, 47] width 219 height 44
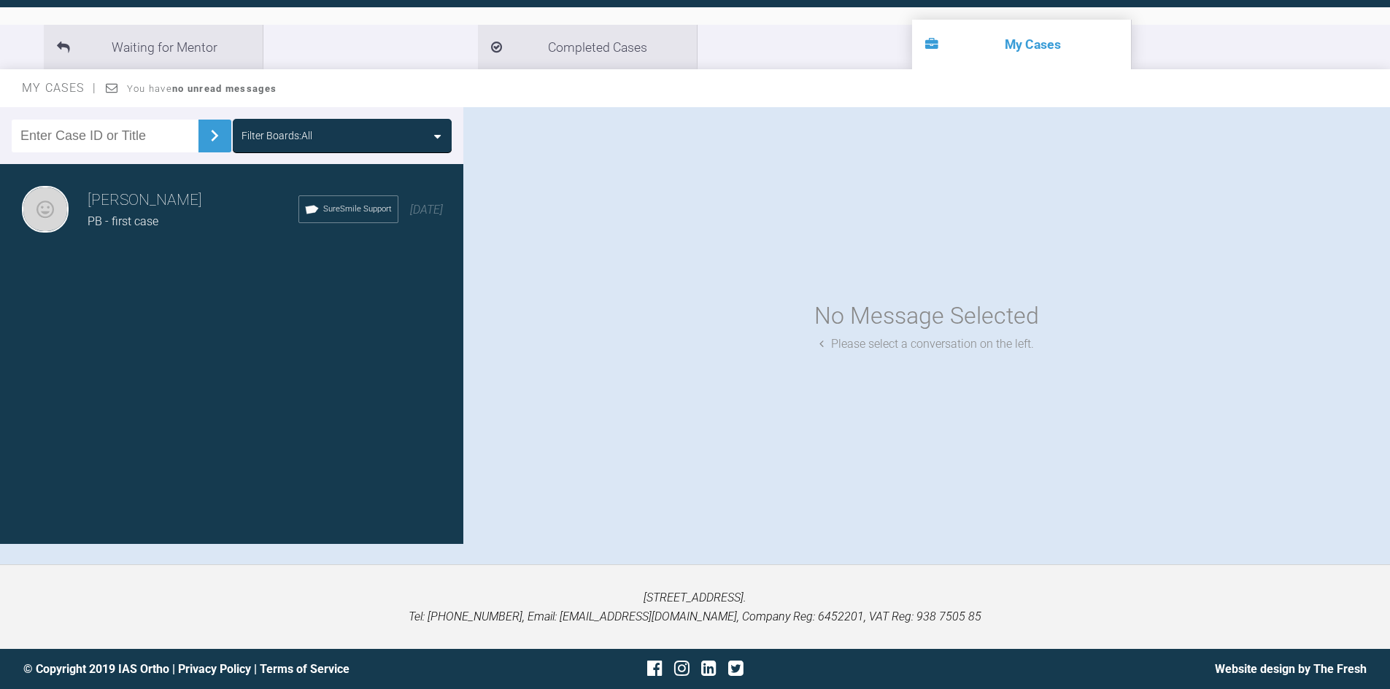
click at [183, 231] on div "[PERSON_NAME] PB - first case SureSmile Support [DATE]" at bounding box center [237, 209] width 474 height 91
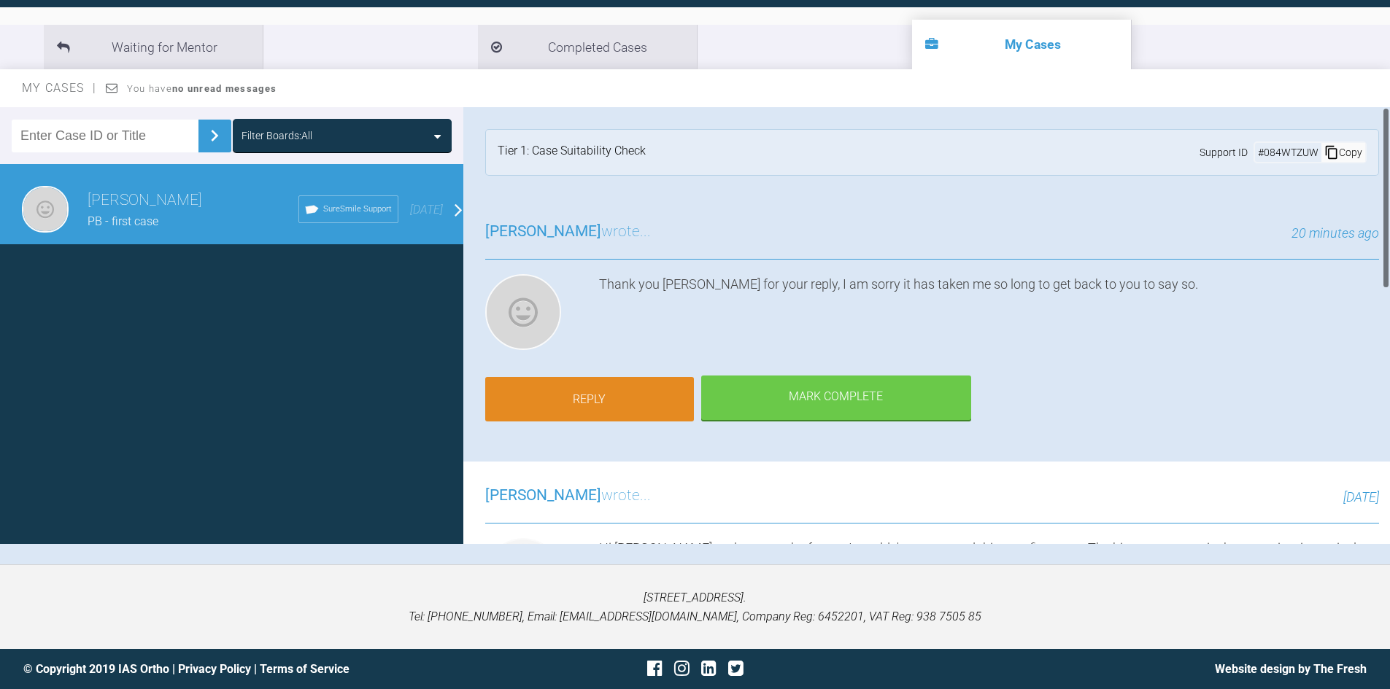
click at [655, 389] on link "Reply" at bounding box center [589, 399] width 209 height 45
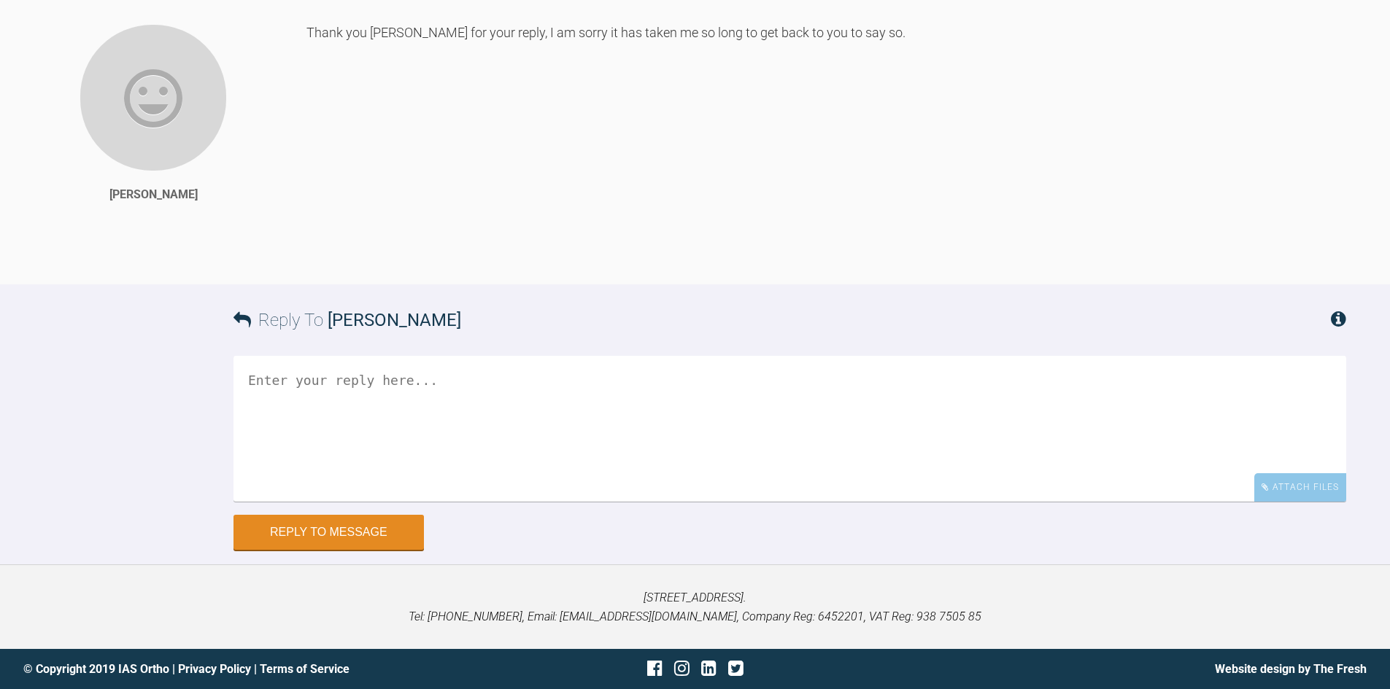
scroll to position [1418, 0]
click at [581, 447] on textarea at bounding box center [789, 429] width 1112 height 146
click at [1277, 489] on div "Attach Files" at bounding box center [1300, 487] width 92 height 28
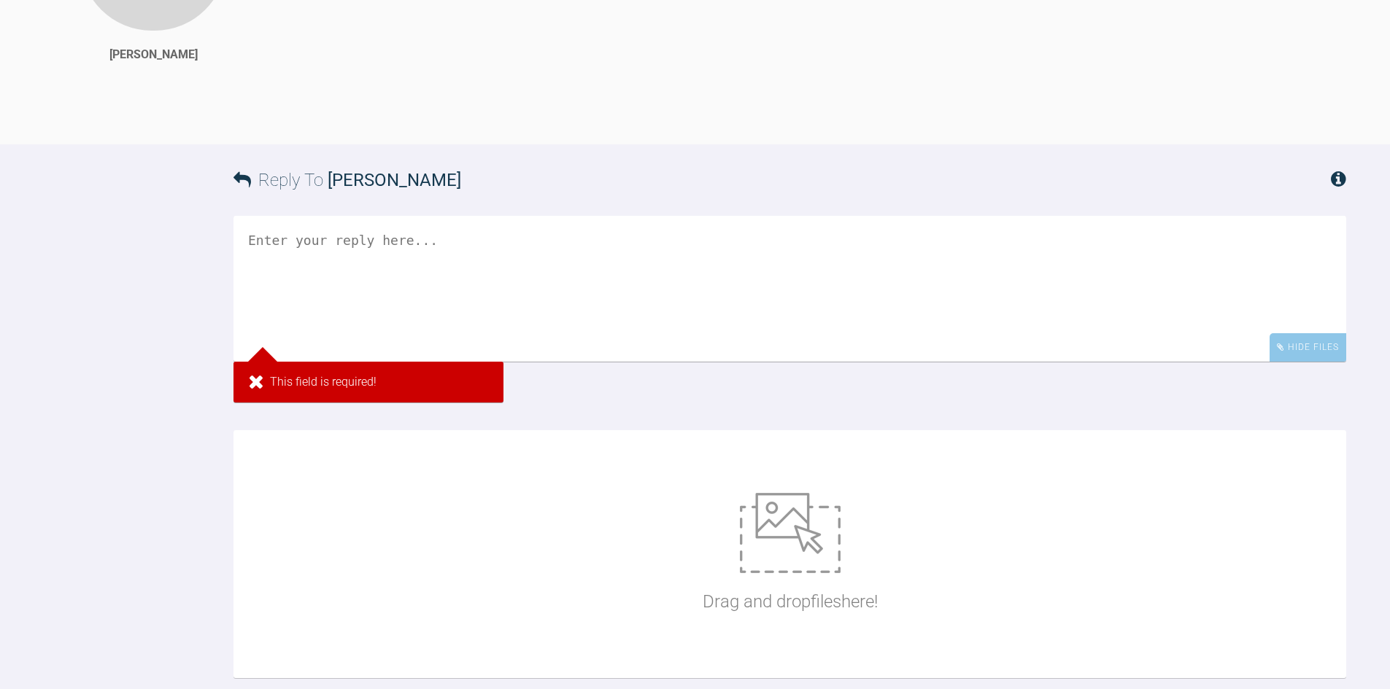
click at [439, 362] on textarea at bounding box center [789, 289] width 1112 height 146
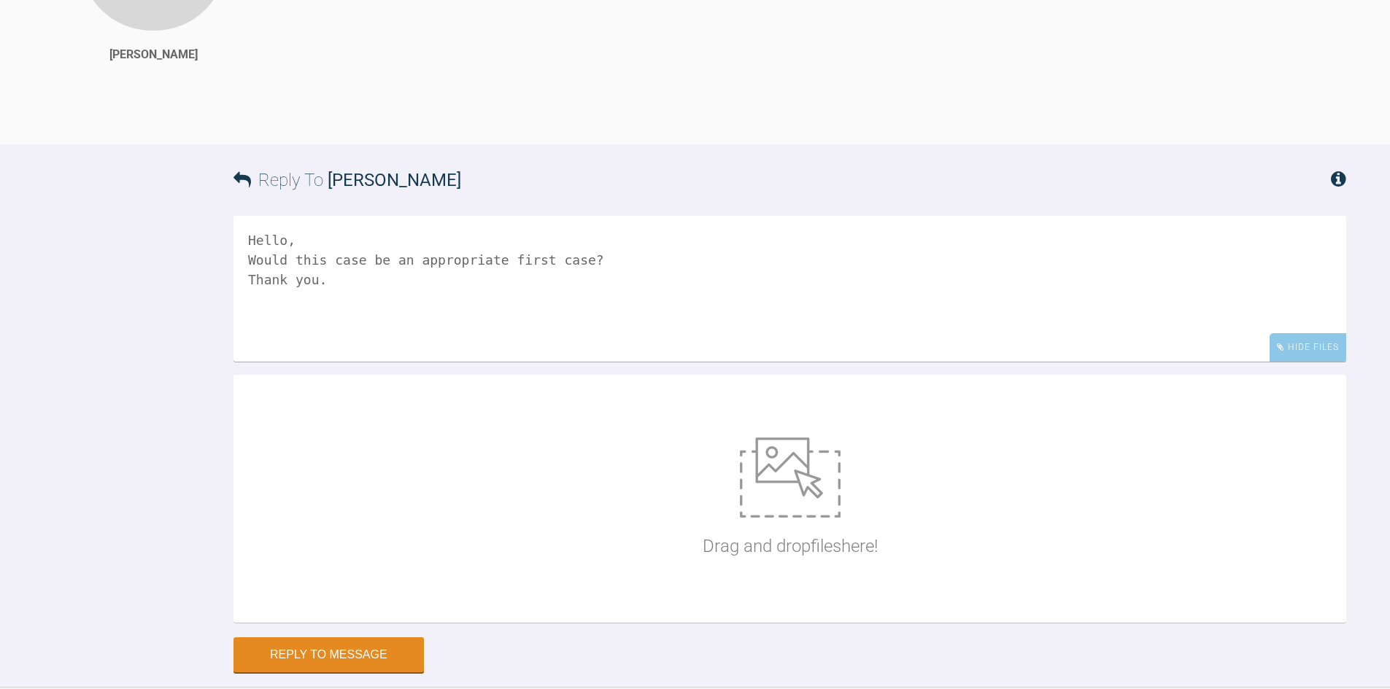
click at [638, 362] on textarea "Hello, Would this case be an appropriate first case? Thank you." at bounding box center [789, 289] width 1112 height 146
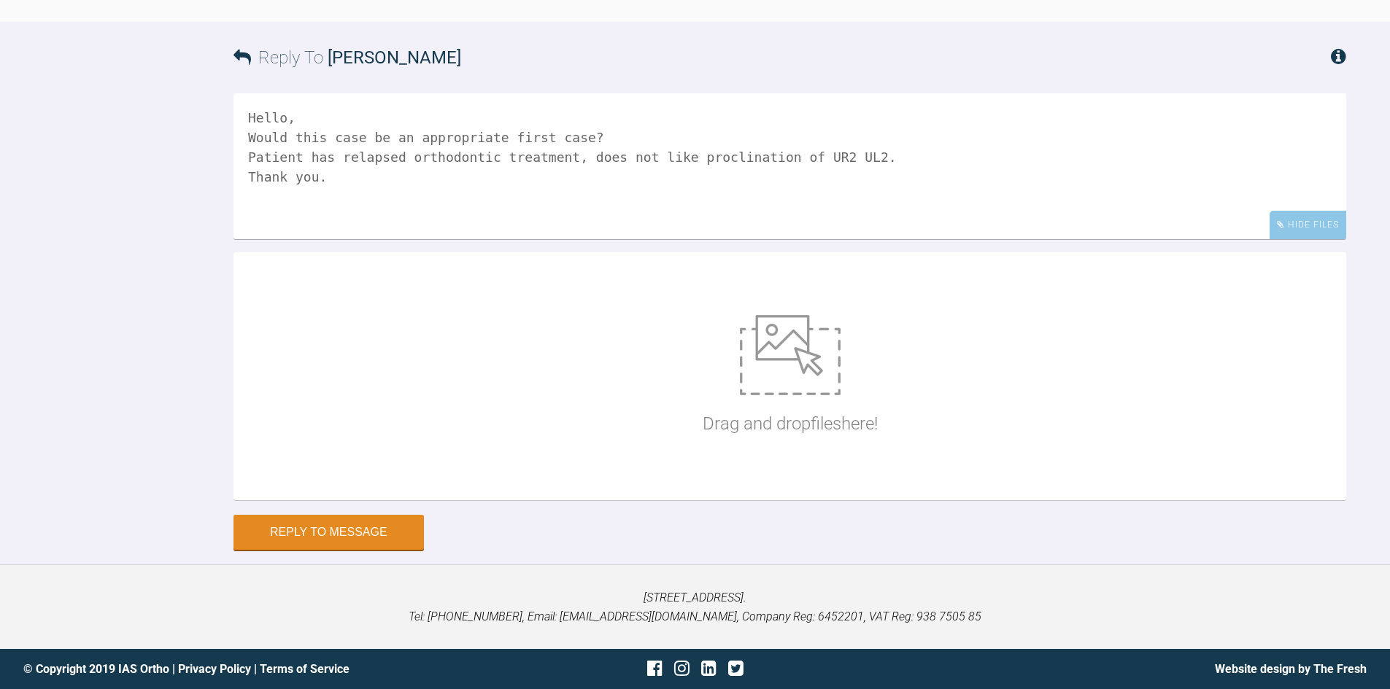
scroll to position [1681, 0]
type textarea "Hello, Would this case be an appropriate first case? Patient has relapsed ortho…"
click at [821, 387] on img at bounding box center [790, 355] width 101 height 80
type input "C:\fakepath\_MG_2512.JPG"
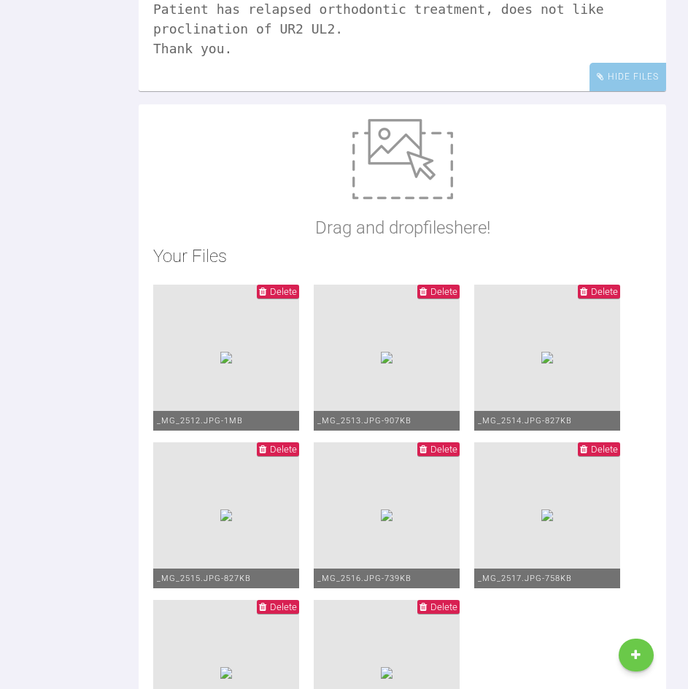
scroll to position [1670, 0]
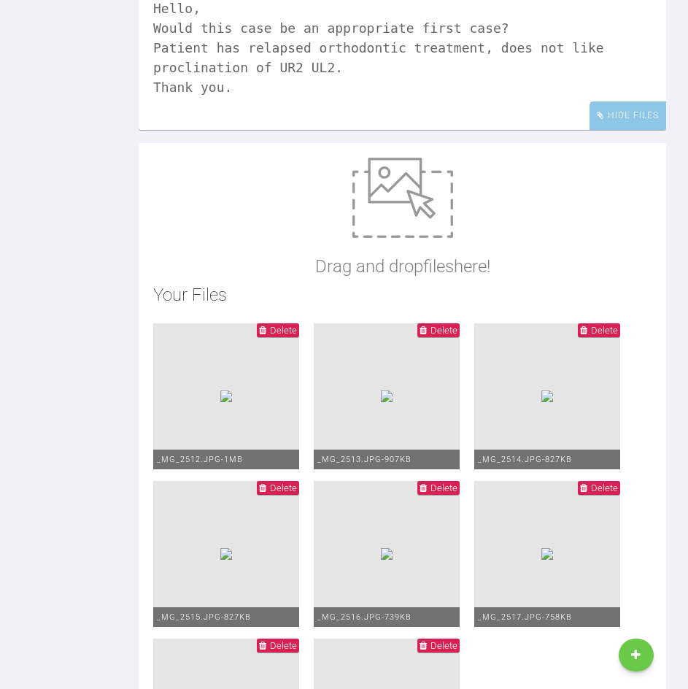
click at [331, 130] on textarea "Hello, Would this case be an appropriate first case? Patient has relapsed ortho…" at bounding box center [402, 57] width 527 height 146
click at [438, 130] on textarea "Hello, Would this case be an appropriate first case? Patient has relapsed ortho…" at bounding box center [402, 57] width 527 height 146
click at [247, 130] on textarea "Hello, Would this case be an appropriate first case? Patient has relapsed ortho…" at bounding box center [402, 57] width 527 height 146
click at [246, 130] on textarea "Hello, Would this case be an appropriate first case? Patient has relapsed ortho…" at bounding box center [402, 57] width 527 height 146
click at [250, 130] on textarea "Hello, Would this case be an appropriate first case? Patient has relapsed ortho…" at bounding box center [402, 57] width 527 height 146
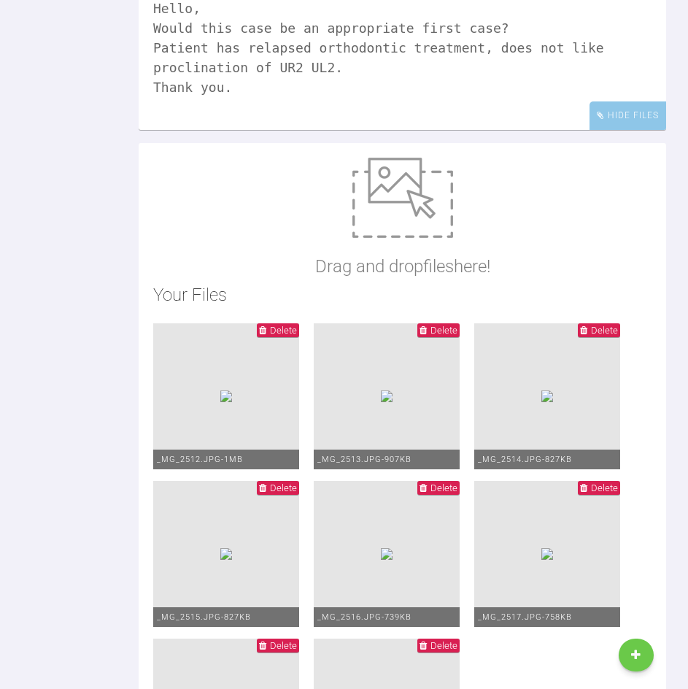
click at [248, 130] on textarea "Hello, Would this case be an appropriate first case? Patient has relapsed ortho…" at bounding box center [402, 57] width 527 height 146
click at [438, 130] on textarea "Hello, Would this be an appropriate first case? Patient has relapsed orthodonti…" at bounding box center [402, 57] width 527 height 146
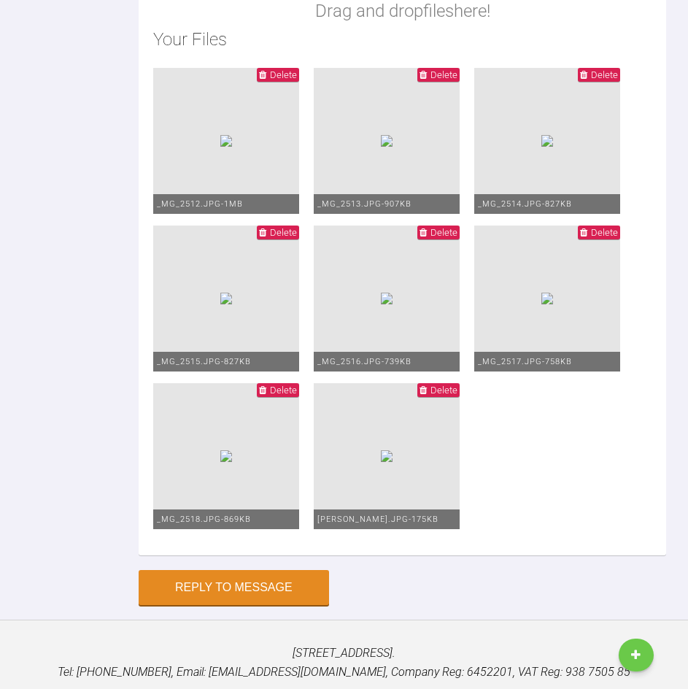
scroll to position [1962, 0]
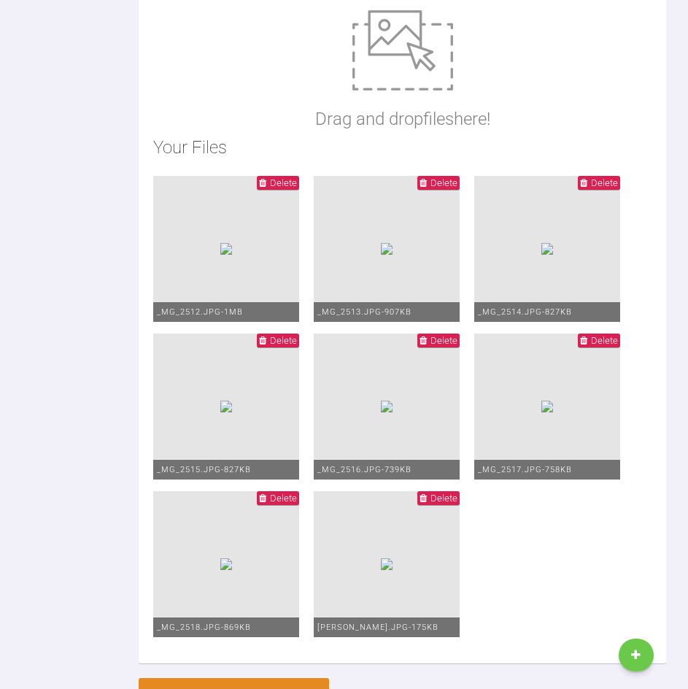
scroll to position [1816, 0]
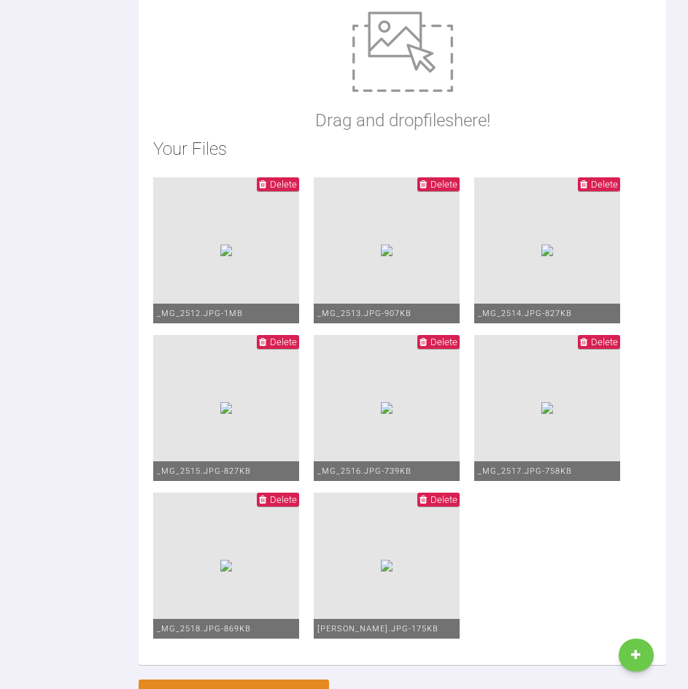
drag, startPoint x: 256, startPoint y: 260, endPoint x: 305, endPoint y: 260, distance: 48.9
drag, startPoint x: 267, startPoint y: 276, endPoint x: 87, endPoint y: 249, distance: 182.2
click at [112, 272] on div "Reply To [PERSON_NAME] Hello, Would this be an appropriate first case please? P…" at bounding box center [344, 241] width 688 height 948
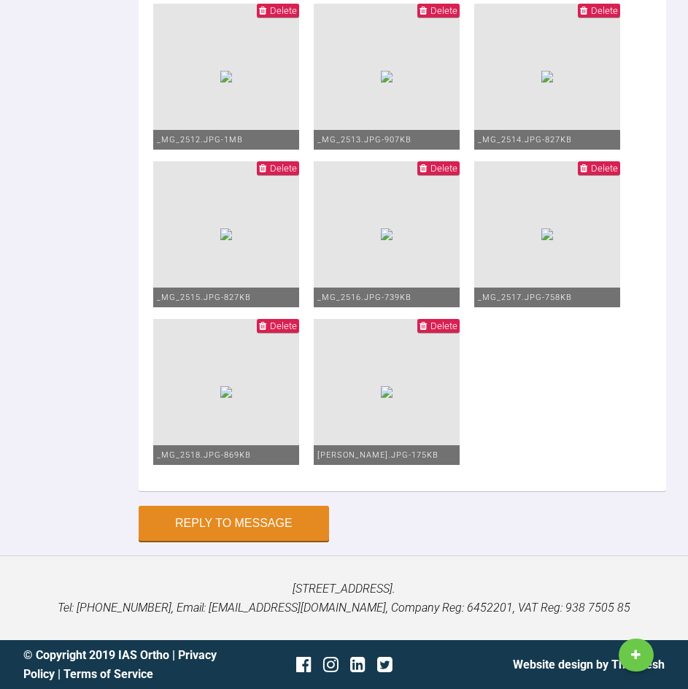
scroll to position [1962, 0]
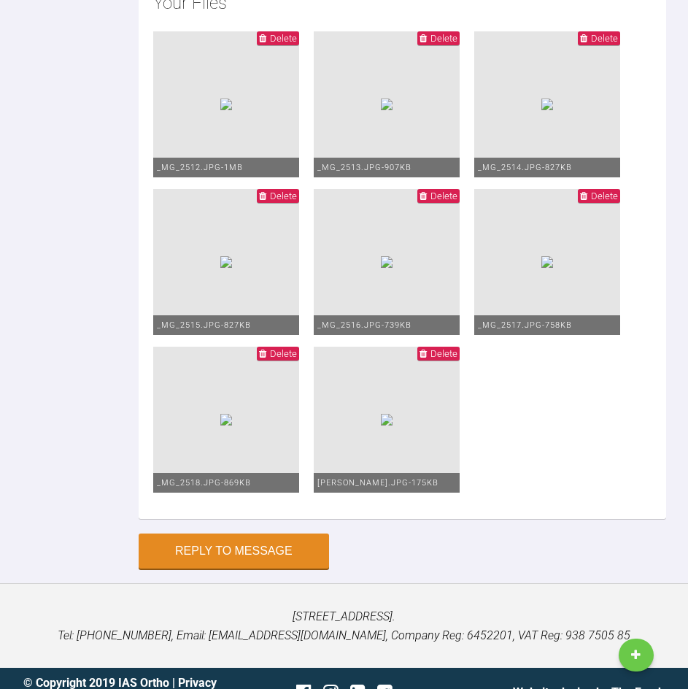
drag, startPoint x: 241, startPoint y: 142, endPoint x: 137, endPoint y: 132, distance: 104.0
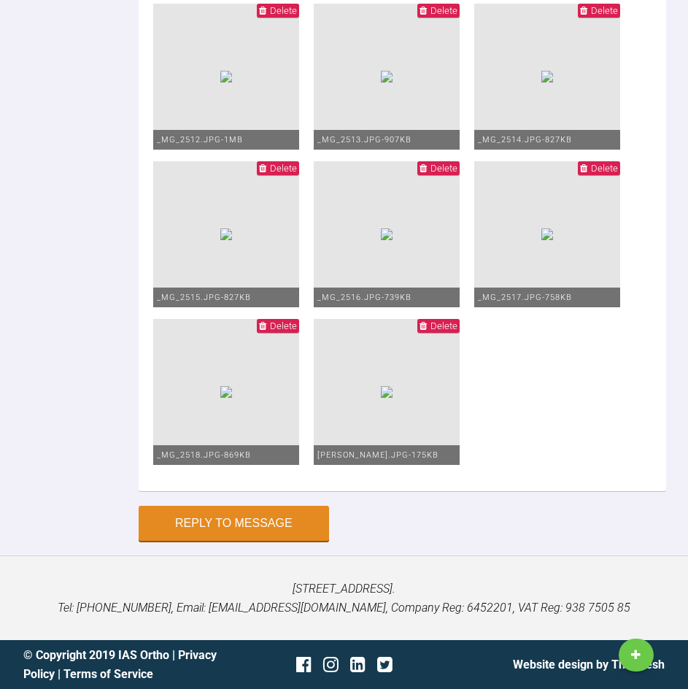
scroll to position [2035, 0]
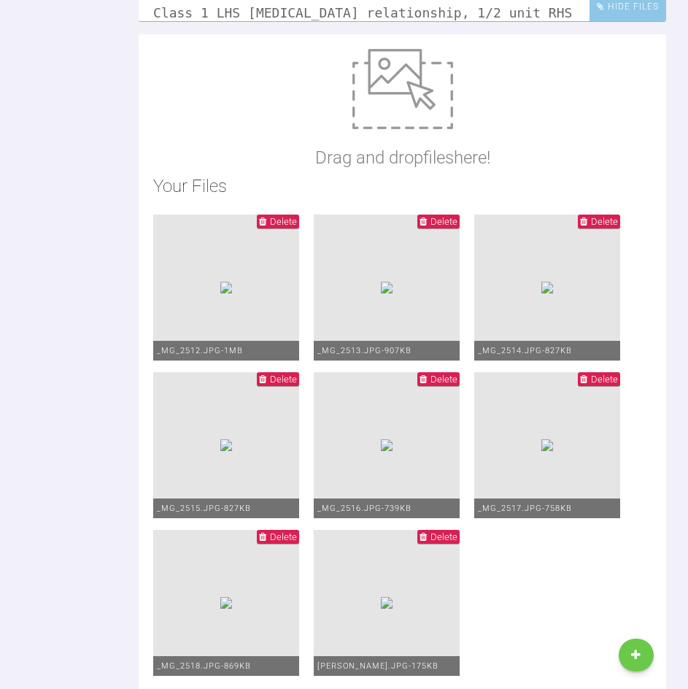
scroll to position [1743, 0]
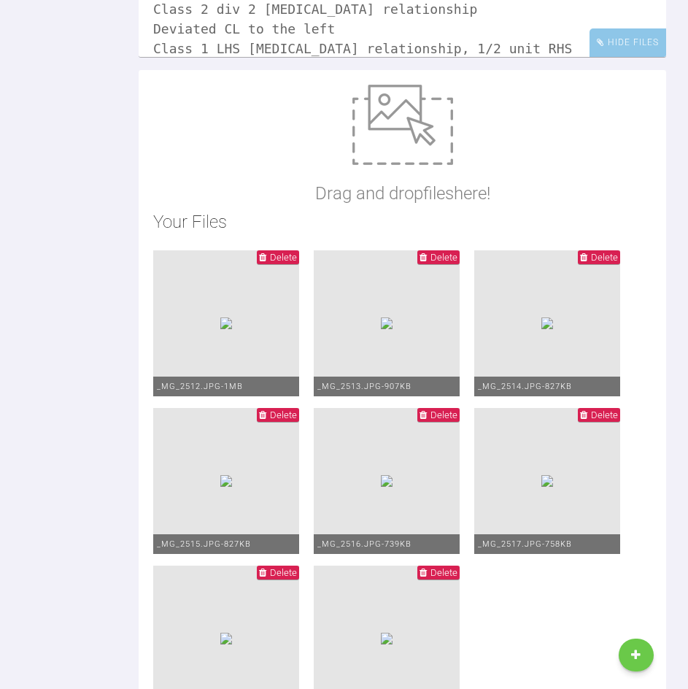
drag, startPoint x: 366, startPoint y: 337, endPoint x: 373, endPoint y: 344, distance: 9.8
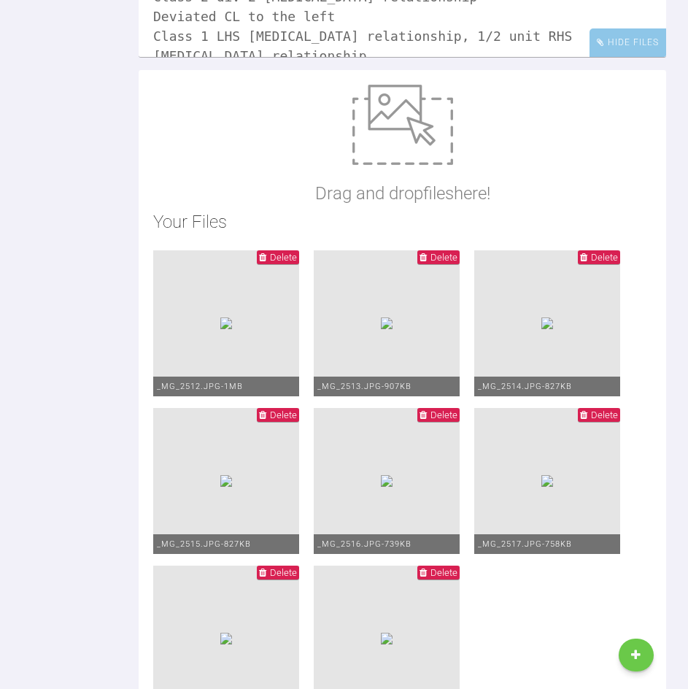
scroll to position [159, 0]
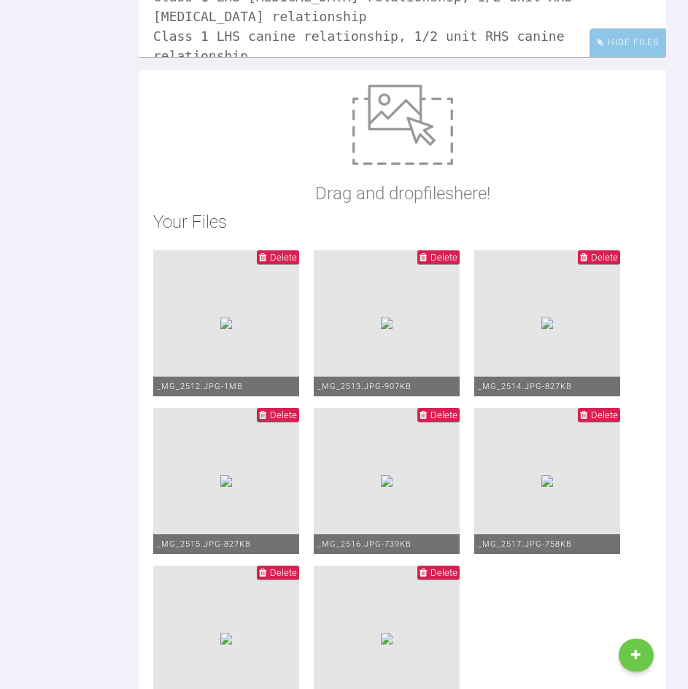
scroll to position [198, 0]
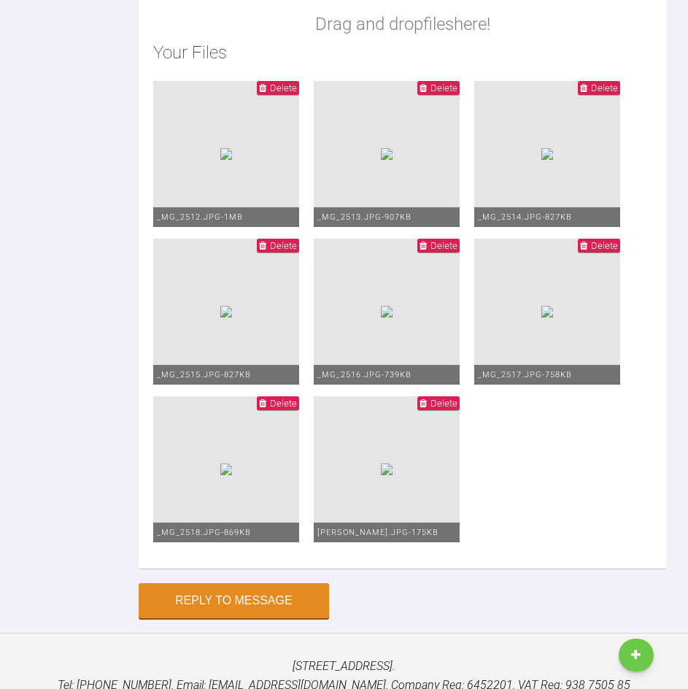
scroll to position [1889, 0]
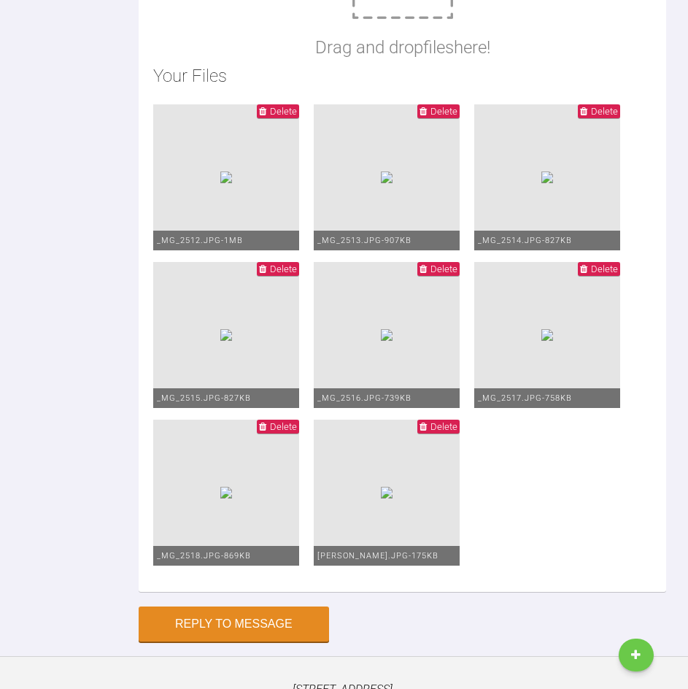
drag, startPoint x: 326, startPoint y: 228, endPoint x: 323, endPoint y: 215, distance: 13.4
click at [324, 225] on div "Hello, Would this be an appropriate first case please? Patient has relapsed ort…" at bounding box center [402, 178] width 527 height 826
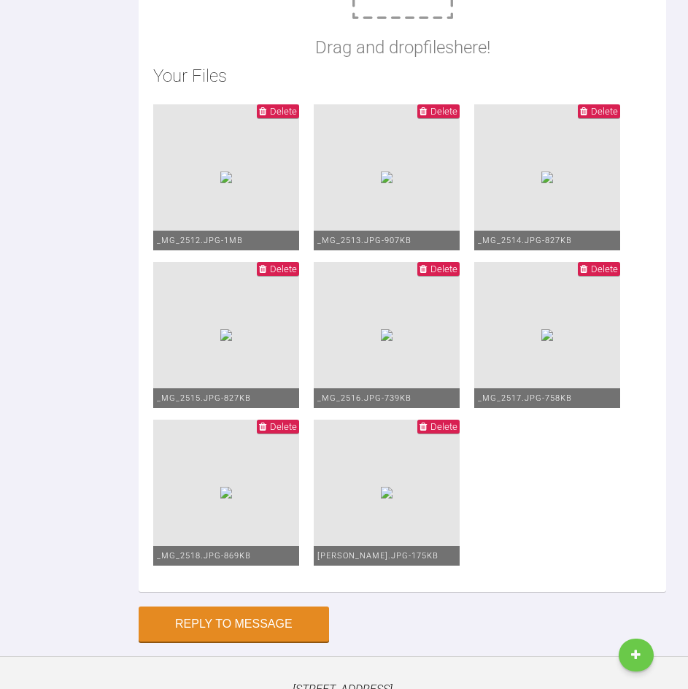
scroll to position [297, 0]
drag, startPoint x: 311, startPoint y: 218, endPoint x: 290, endPoint y: 199, distance: 28.4
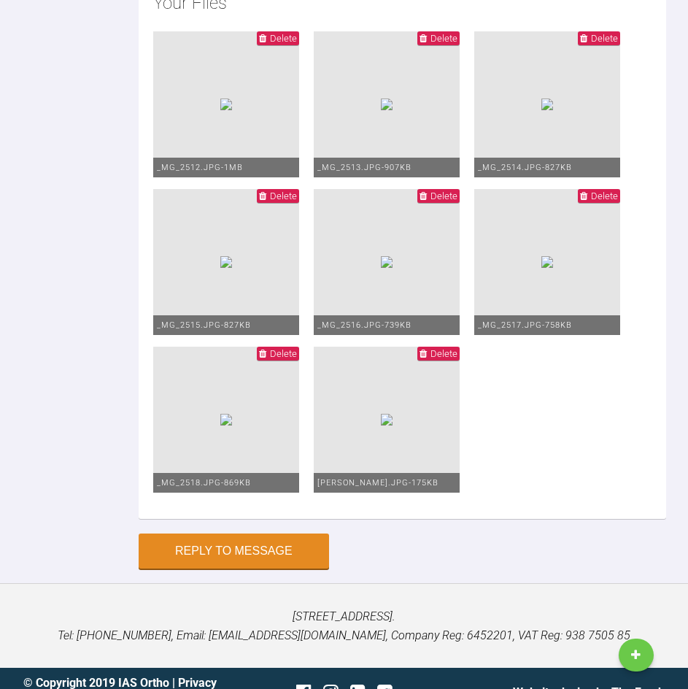
scroll to position [190, 0]
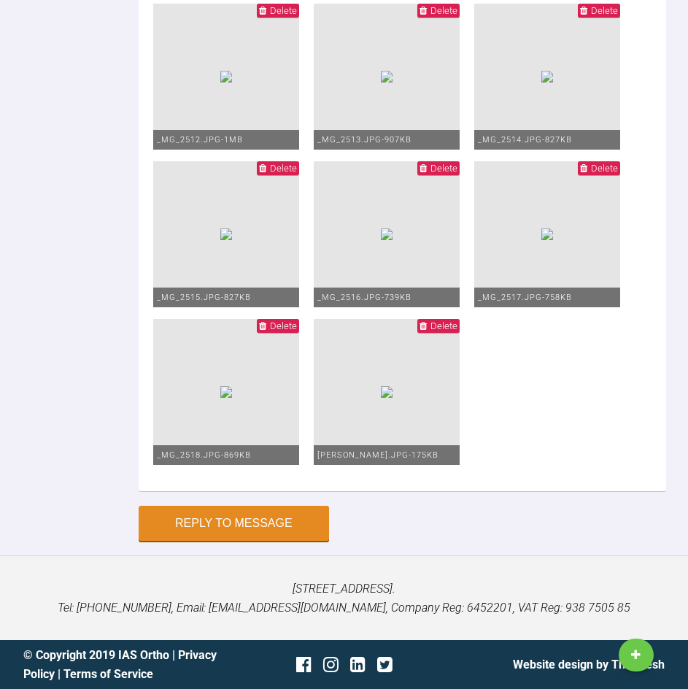
scroll to position [2035, 0]
drag, startPoint x: 393, startPoint y: 32, endPoint x: 393, endPoint y: 40, distance: 8.0
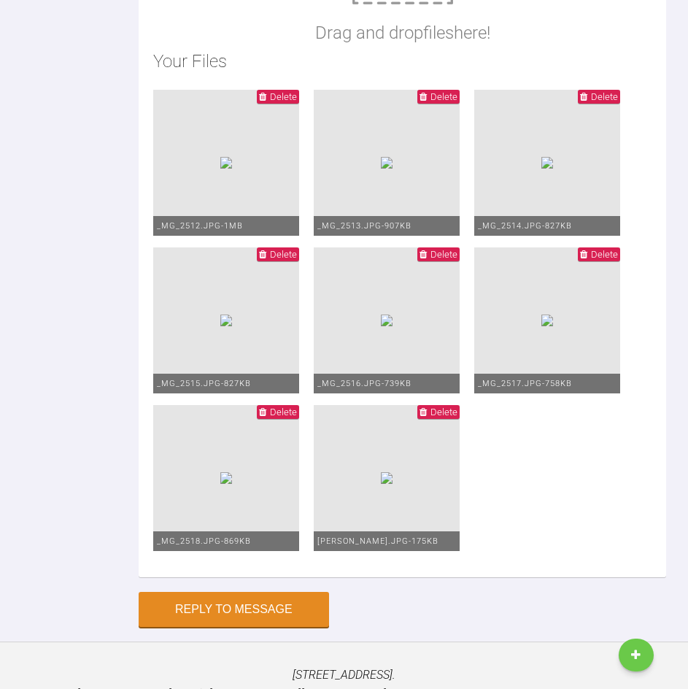
scroll to position [1889, 0]
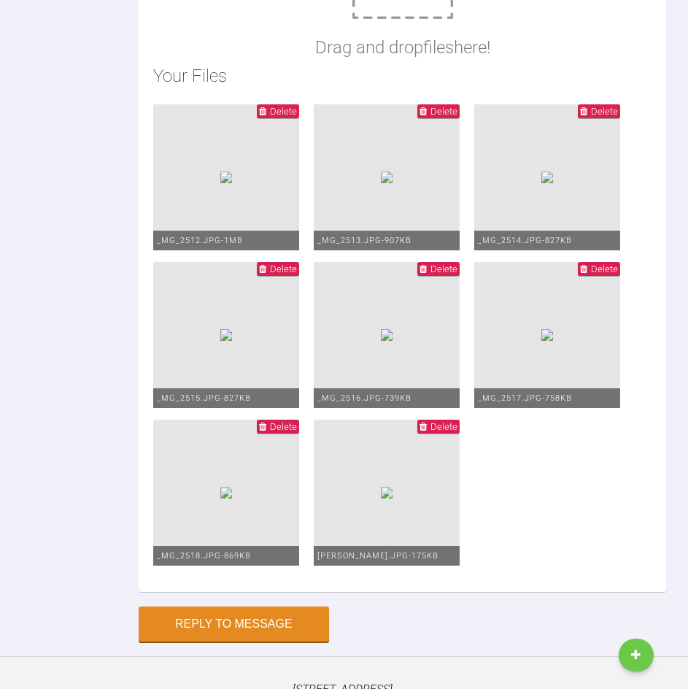
drag, startPoint x: 150, startPoint y: 116, endPoint x: 515, endPoint y: 183, distance: 370.8
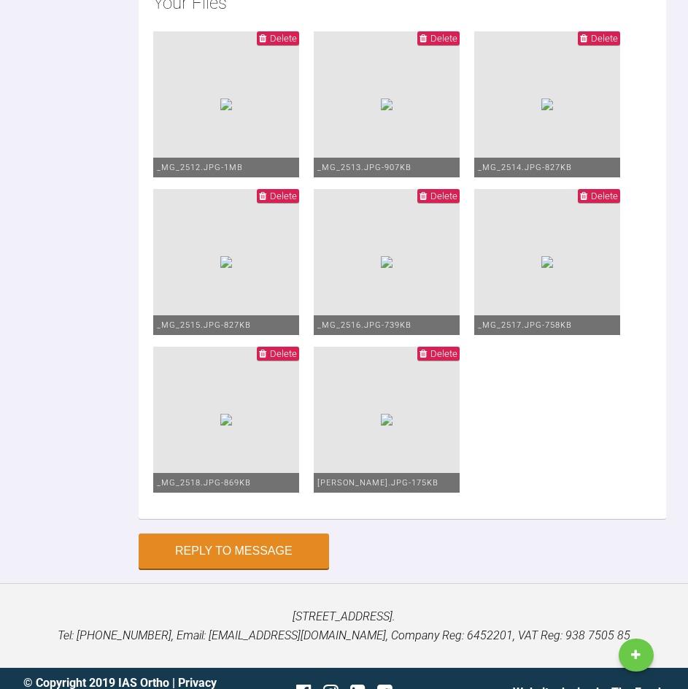
scroll to position [320, 0]
click at [505, 153] on div "Hello, Would this be an appropriate first case please? Patient has relapsed ort…" at bounding box center [402, 105] width 527 height 826
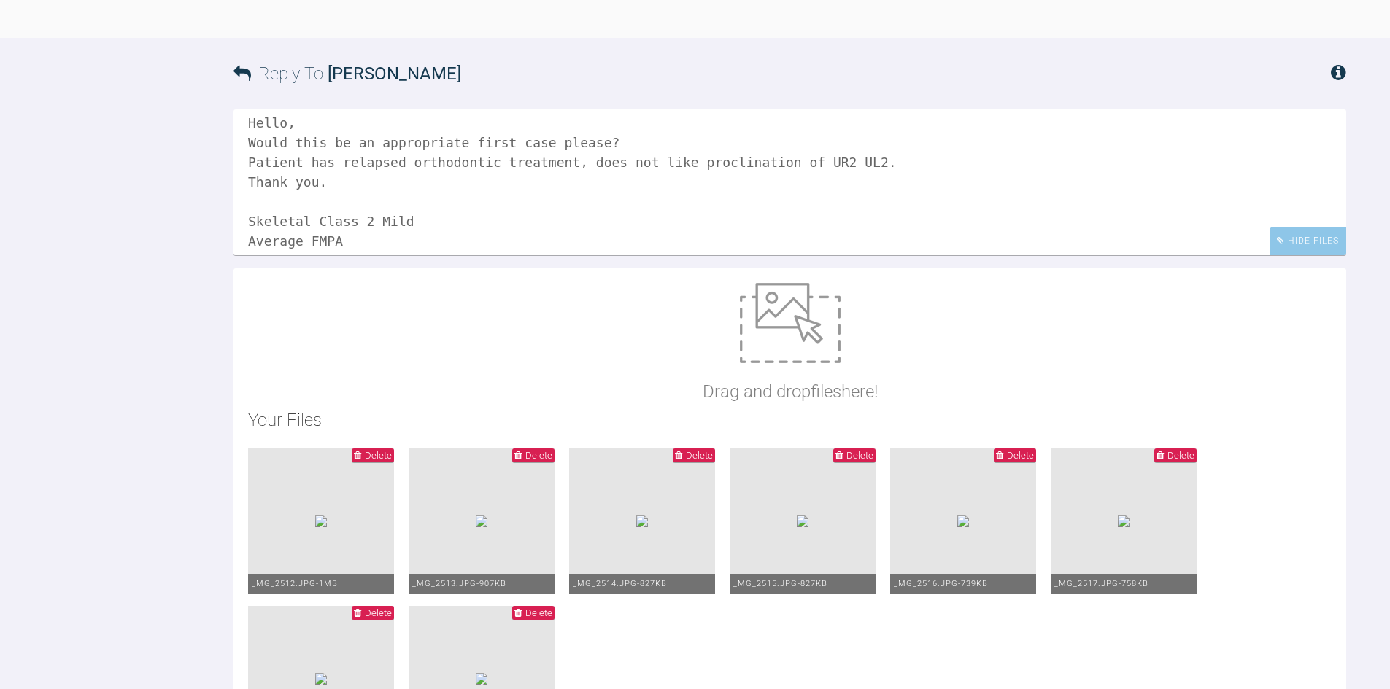
scroll to position [0, 0]
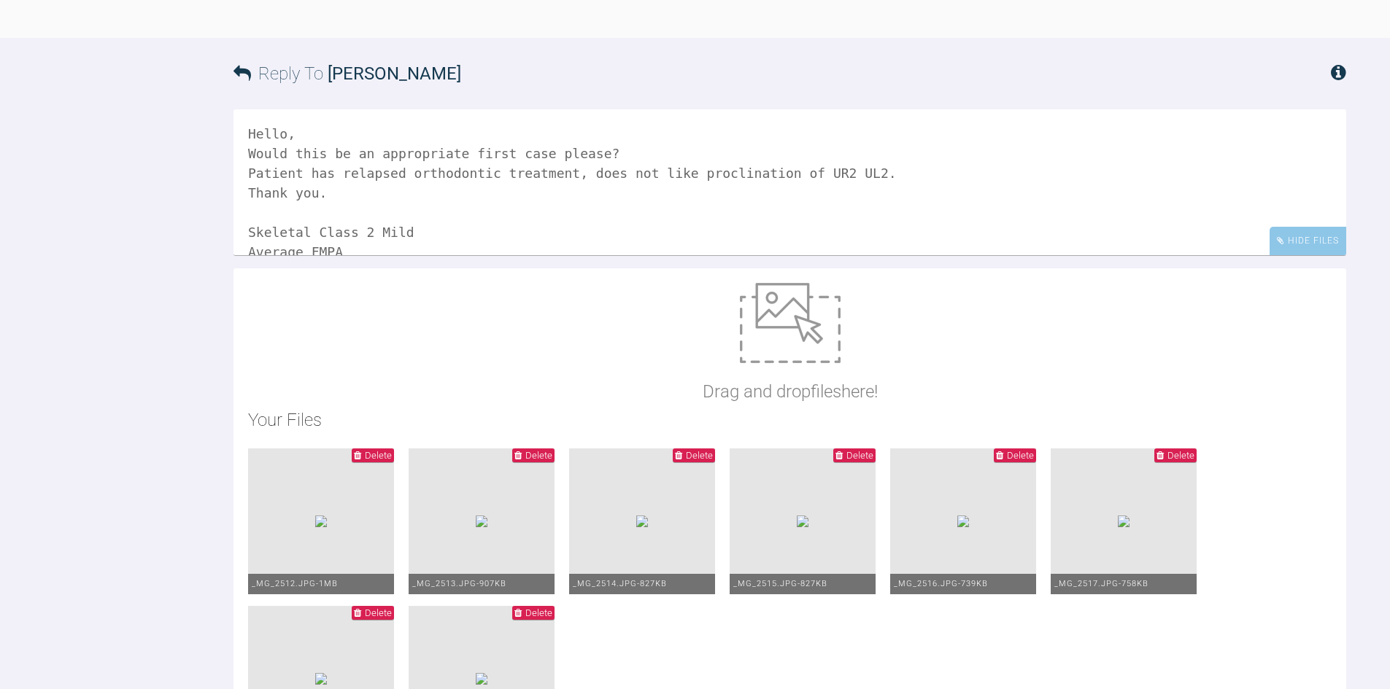
click at [355, 255] on textarea "Hello, Would this be an appropriate first case please? Patient has relapsed ort…" at bounding box center [789, 182] width 1112 height 146
click at [750, 255] on textarea "Hello, Would this be an appropriate first case please? Patient has relapsed ort…" at bounding box center [789, 182] width 1112 height 146
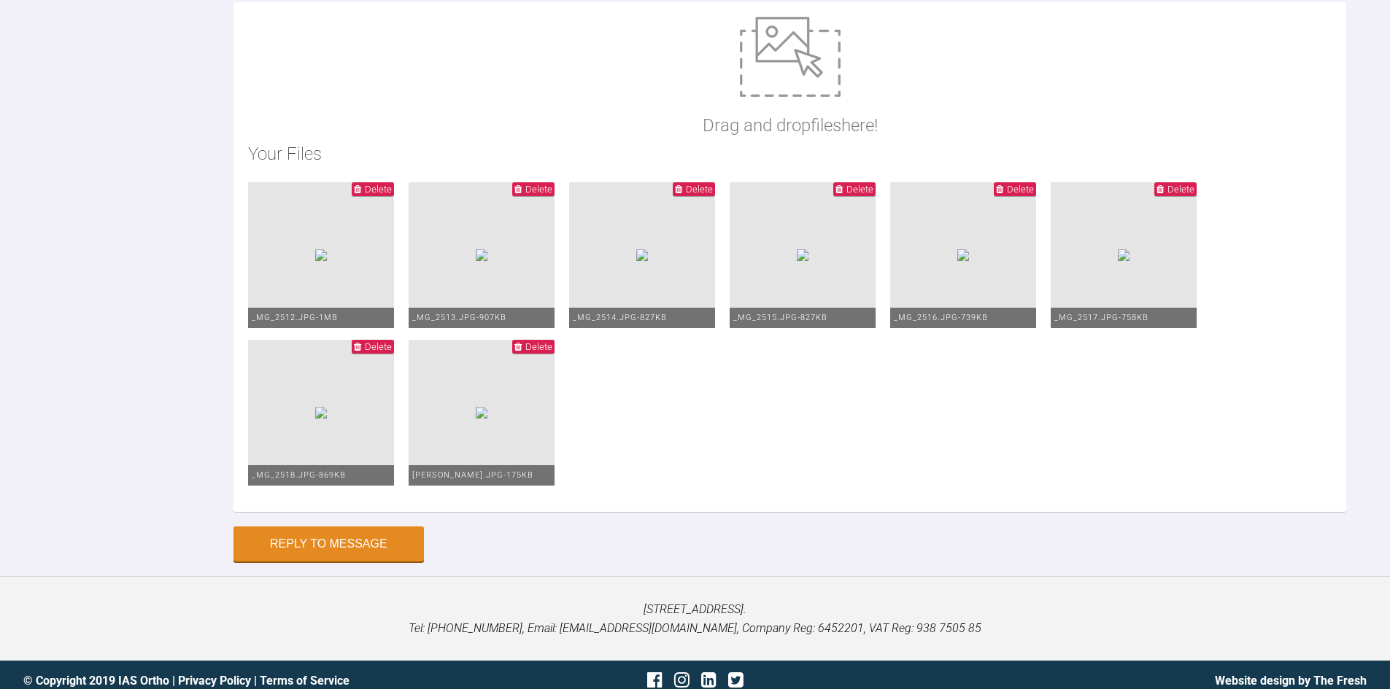
scroll to position [1942, 0]
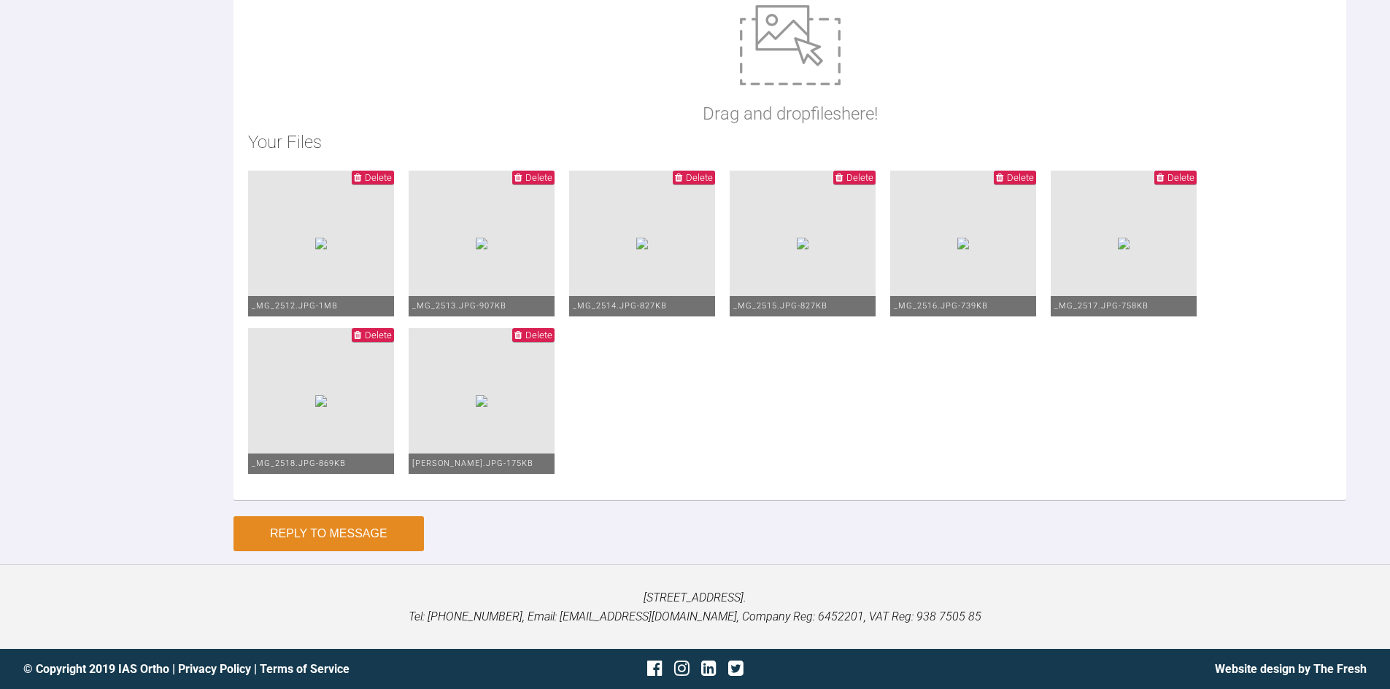
type textarea "Hello, Would this be an appropriate first case please? Patient has relapsed ort…"
click at [400, 527] on button "Reply to Message" at bounding box center [328, 533] width 190 height 35
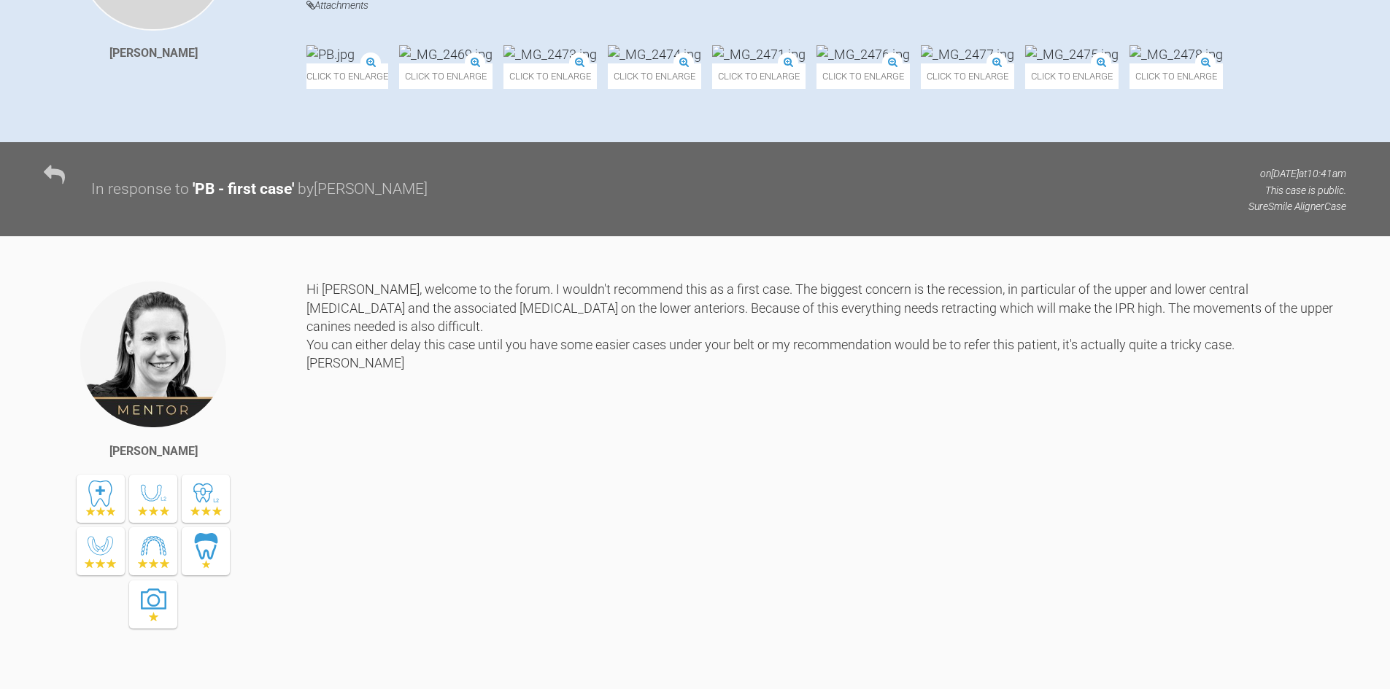
scroll to position [438, 0]
